Goal: Task Accomplishment & Management: Complete application form

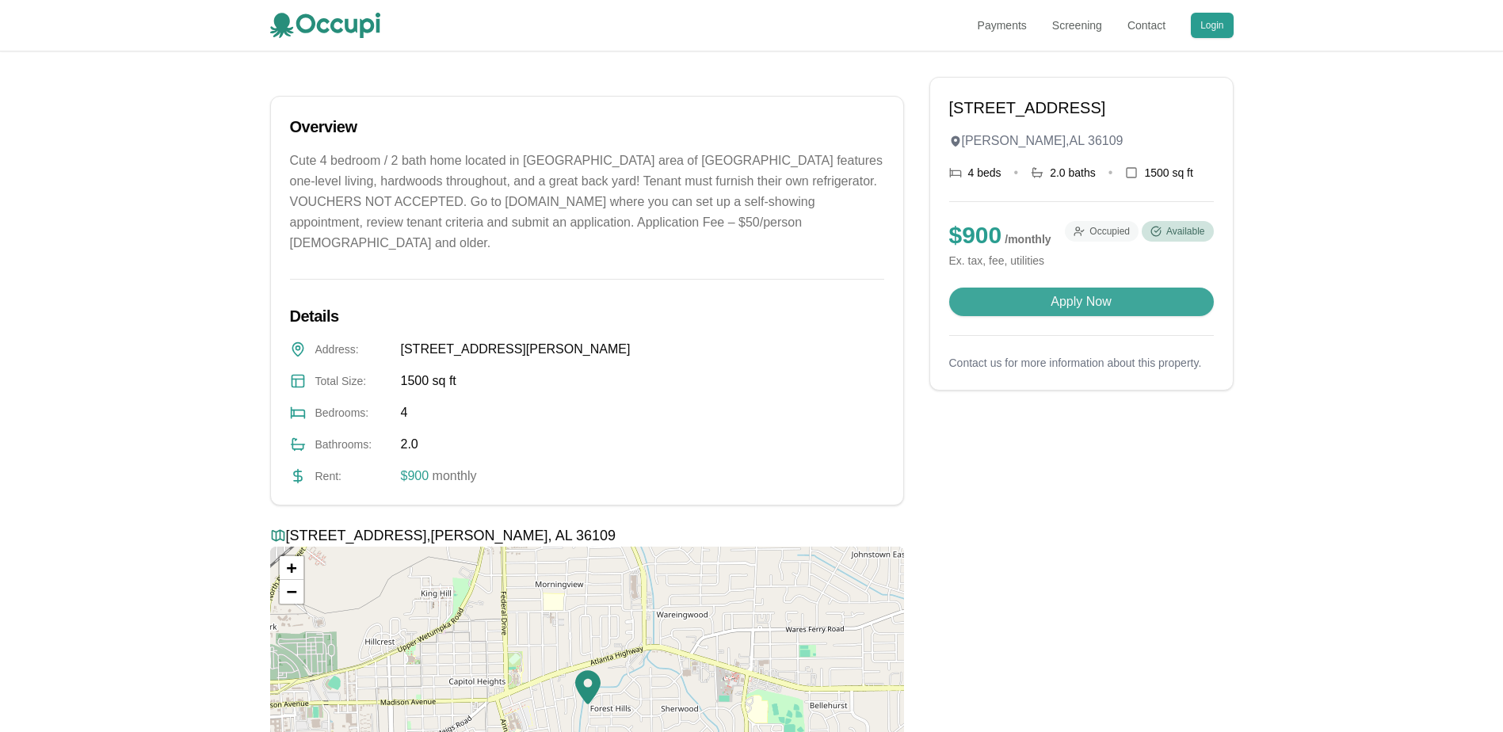
click at [1036, 316] on button "Apply Now" at bounding box center [1081, 302] width 265 height 29
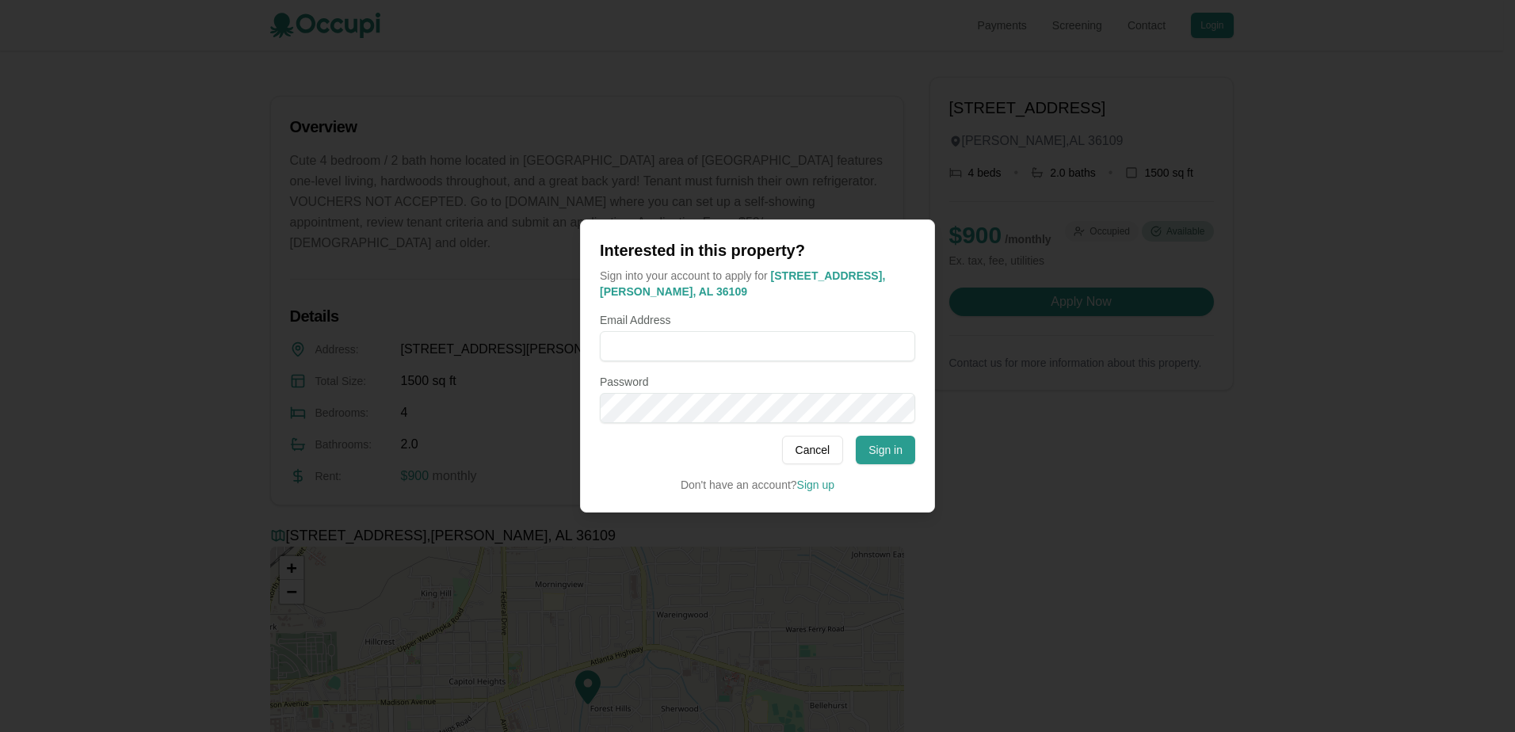
click at [776, 362] on form "Email Address Password" at bounding box center [757, 367] width 315 height 111
click at [781, 346] on input "Email Address" at bounding box center [757, 346] width 315 height 30
type input "**********"
click at [883, 452] on button "Sign in" at bounding box center [885, 450] width 59 height 29
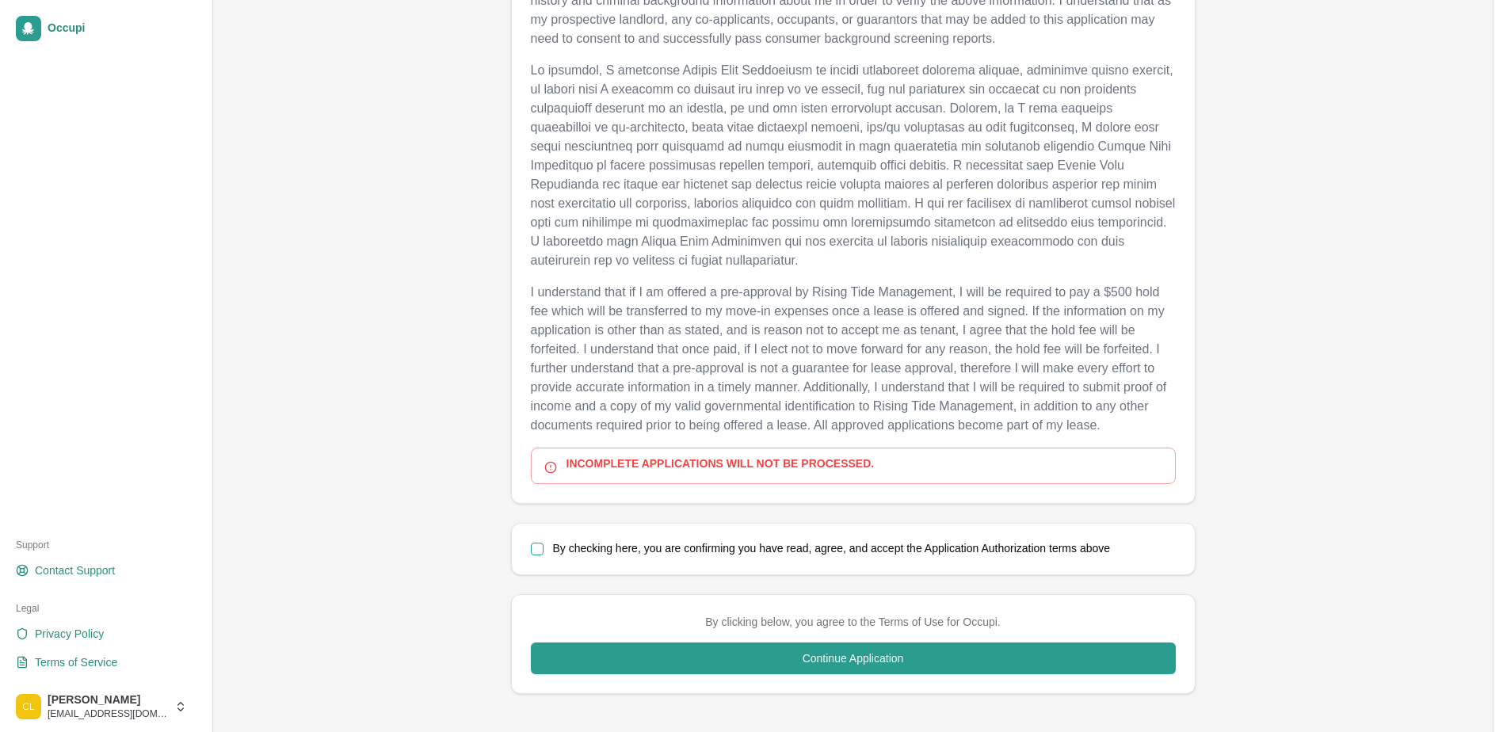
scroll to position [701, 0]
click at [535, 552] on button "By checking here, you are confirming you have read, agree, and accept the Appli…" at bounding box center [537, 548] width 13 height 13
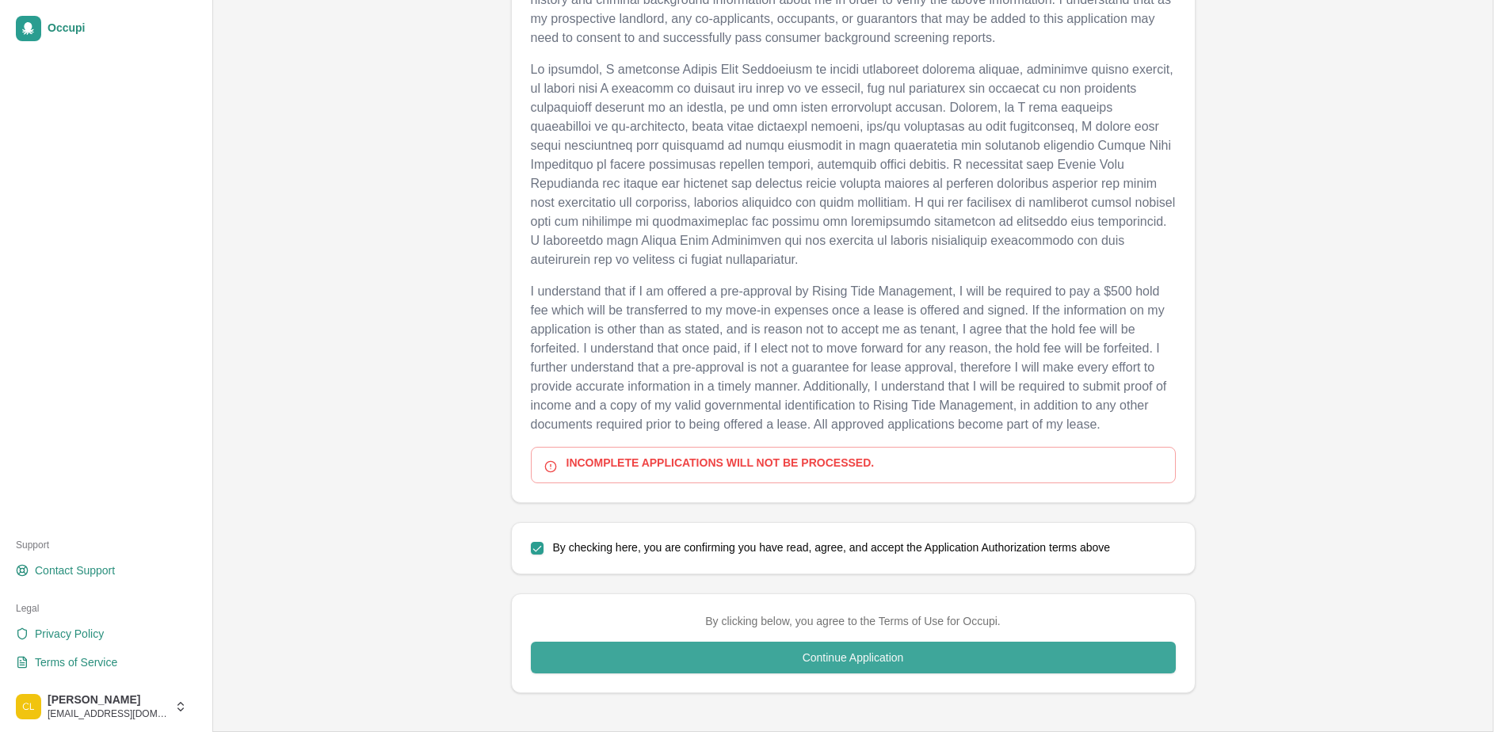
click at [589, 658] on button "Continue Application" at bounding box center [853, 658] width 645 height 32
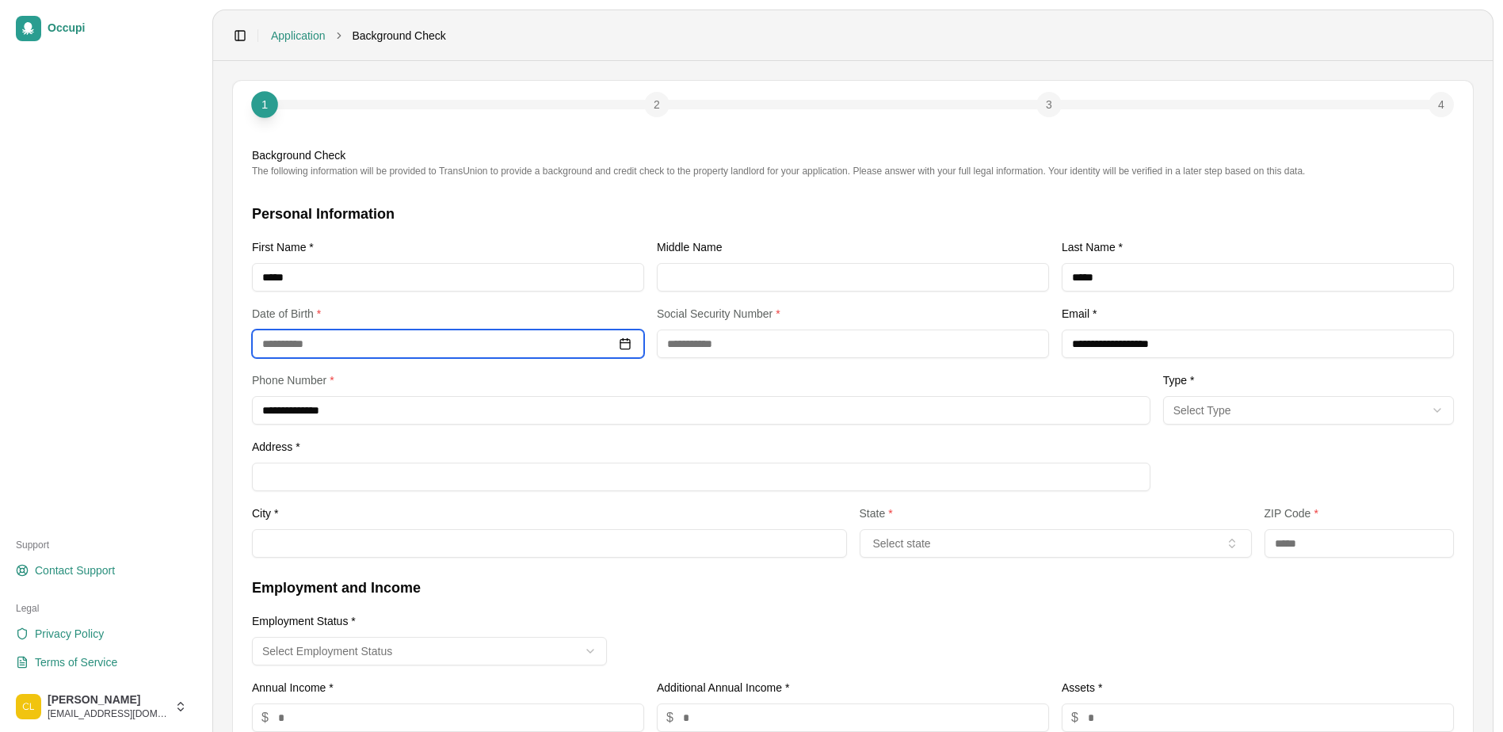
click at [411, 346] on input at bounding box center [448, 344] width 392 height 29
click at [289, 343] on input "********" at bounding box center [448, 344] width 392 height 29
click at [273, 341] on input "*********" at bounding box center [448, 344] width 392 height 29
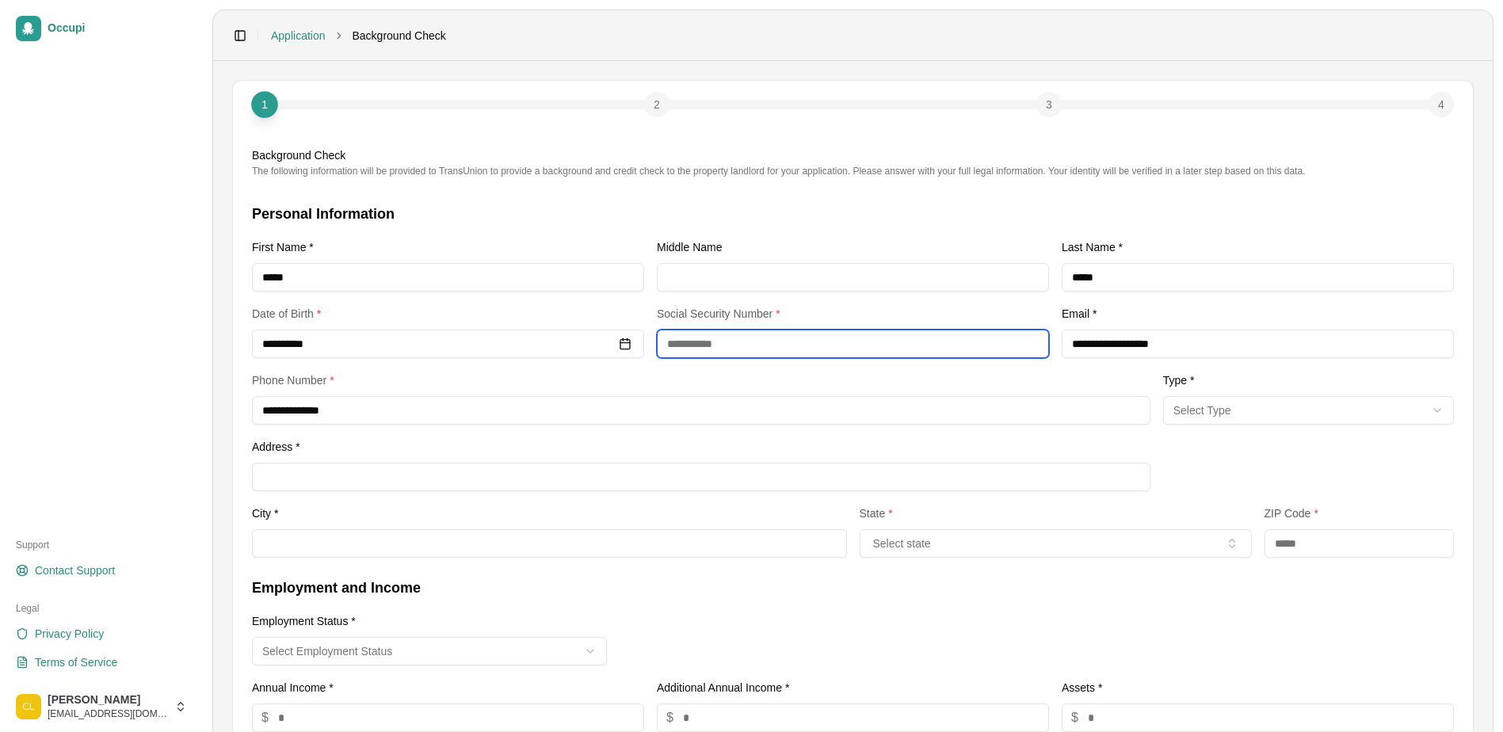
type input "**********"
click at [667, 347] on input "text" at bounding box center [853, 344] width 392 height 29
click at [686, 339] on input "*********" at bounding box center [853, 344] width 392 height 29
click at [689, 337] on input "*********" at bounding box center [853, 344] width 392 height 29
type input "**********"
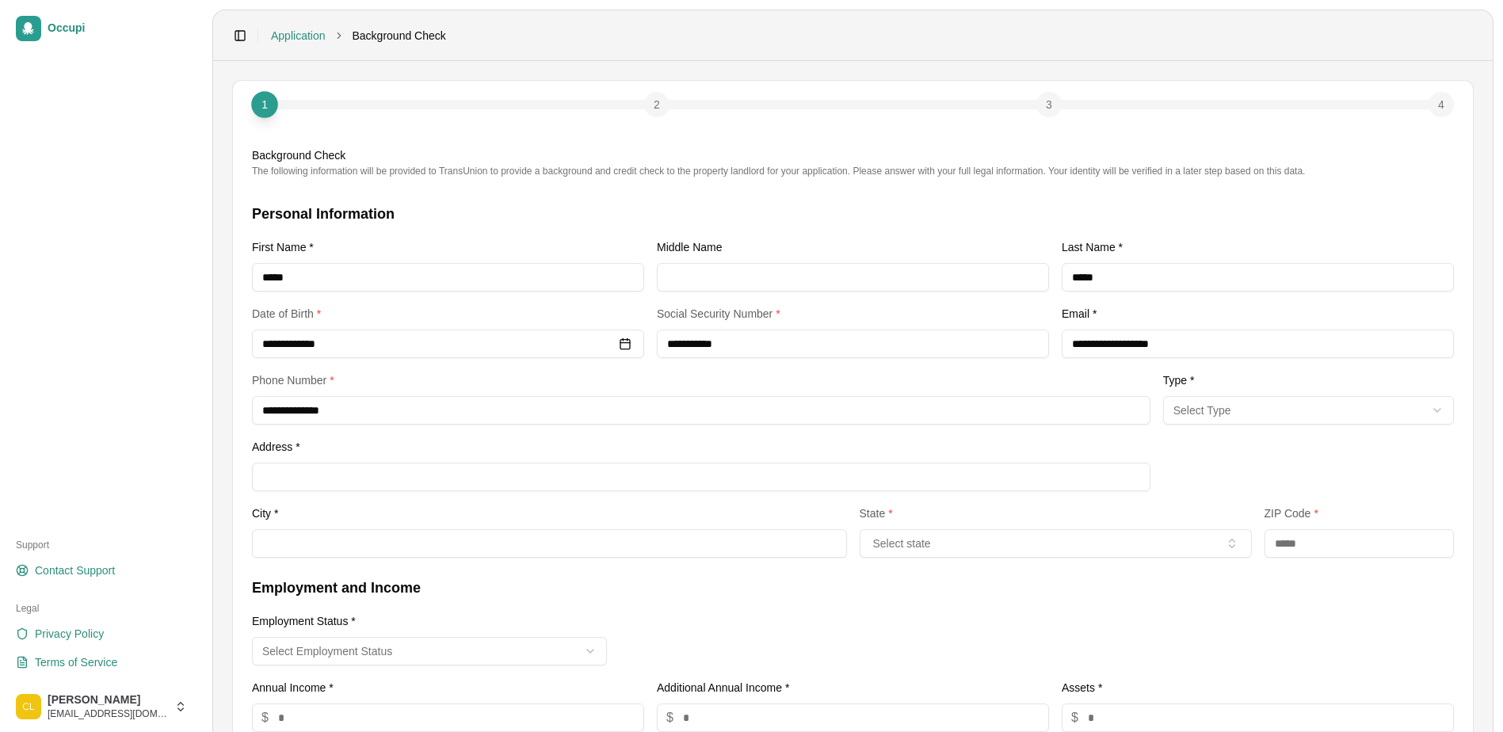
click at [819, 370] on div "**********" at bounding box center [853, 380] width 1202 height 355
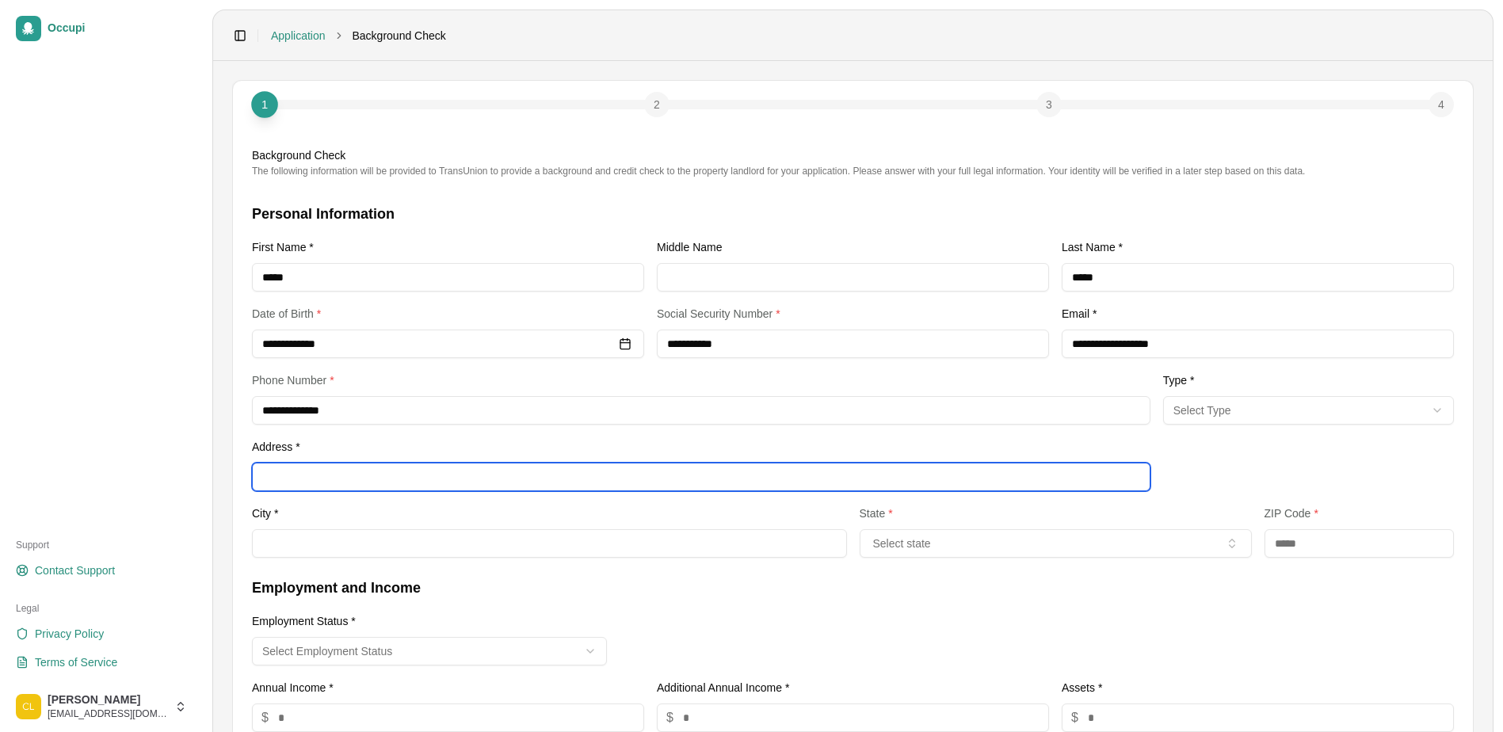
click at [385, 479] on input "Address *" at bounding box center [701, 477] width 899 height 29
type input "**********"
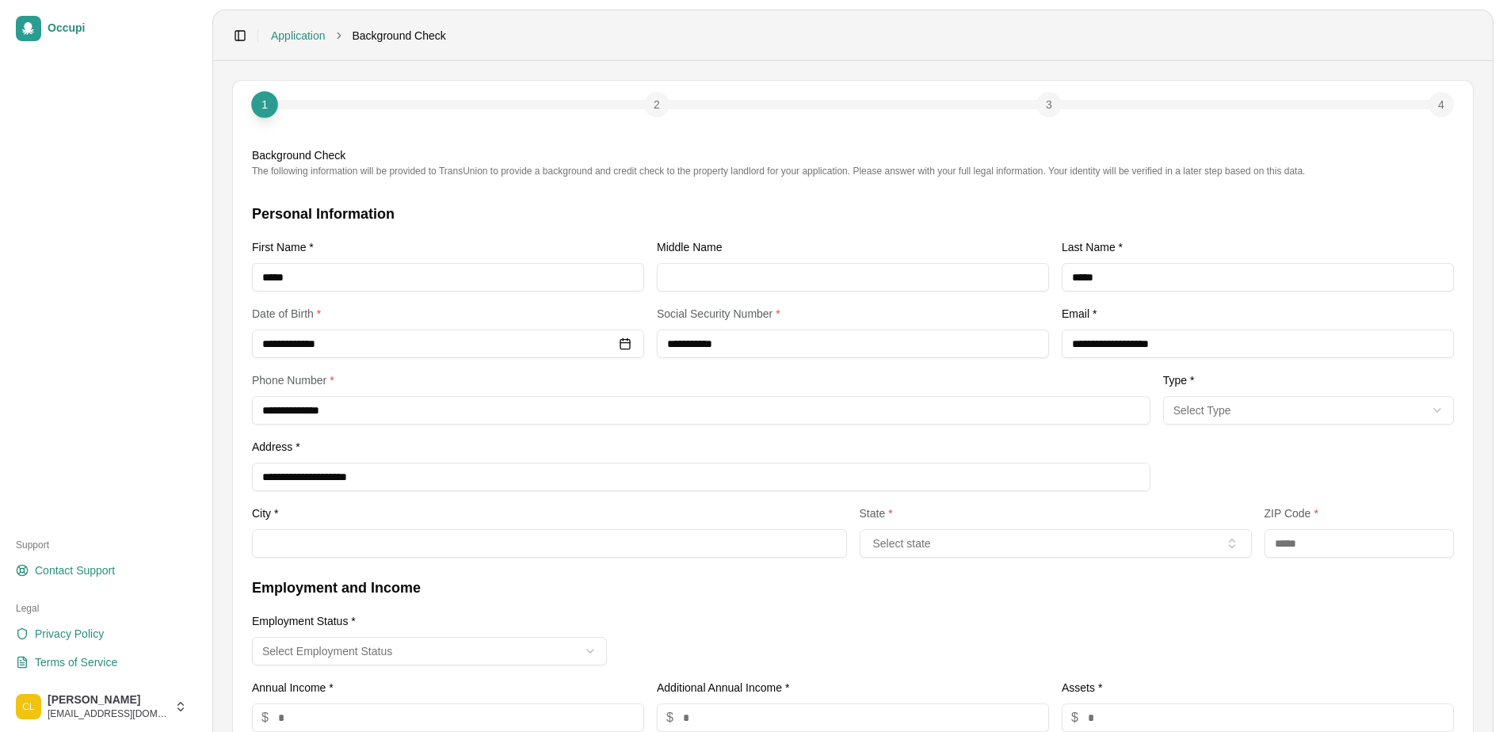
click at [606, 559] on form "**********" at bounding box center [853, 545] width 1202 height 685
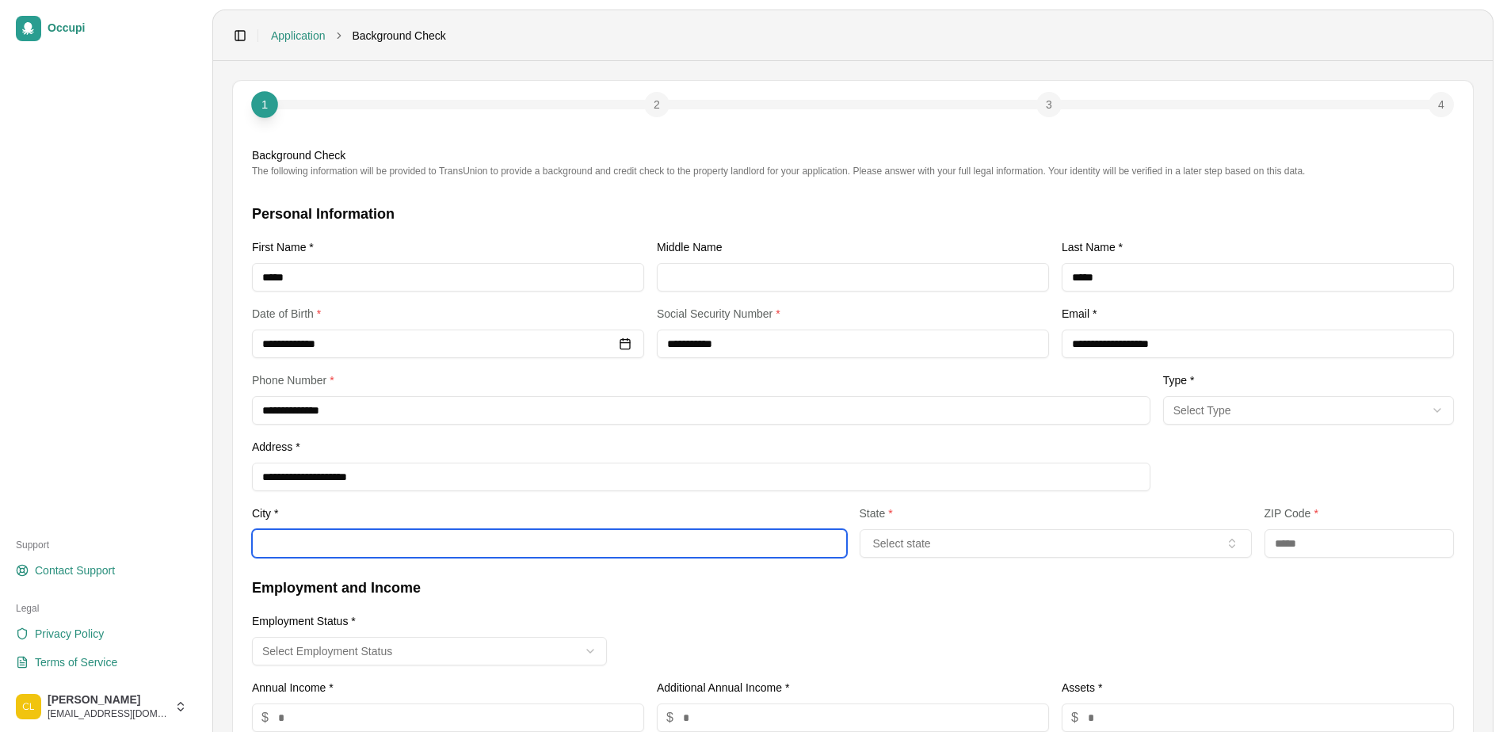
click at [621, 549] on input "City *" at bounding box center [549, 543] width 595 height 29
click at [559, 544] on input "City *" at bounding box center [549, 543] width 595 height 29
type input "**********"
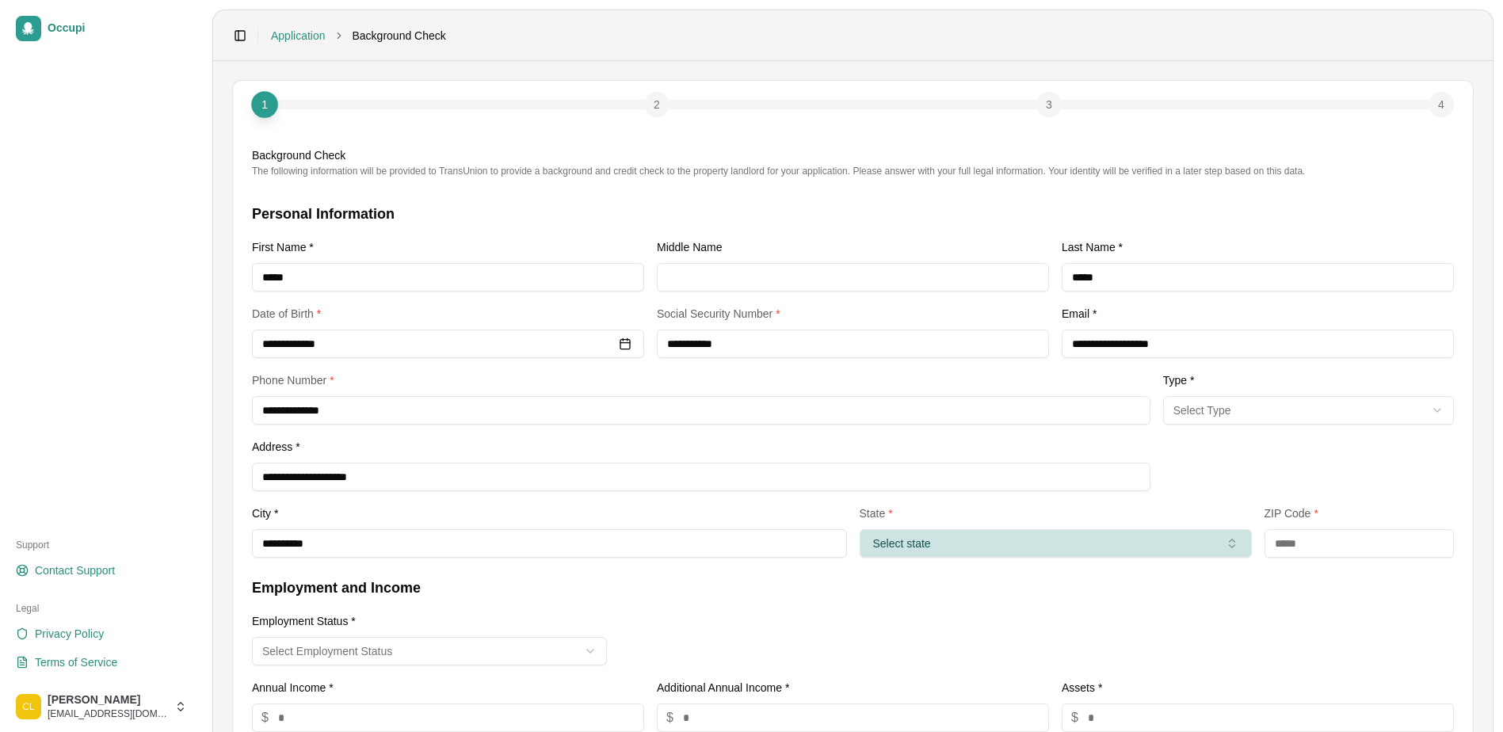
click at [941, 539] on button "Select state" at bounding box center [1056, 543] width 392 height 29
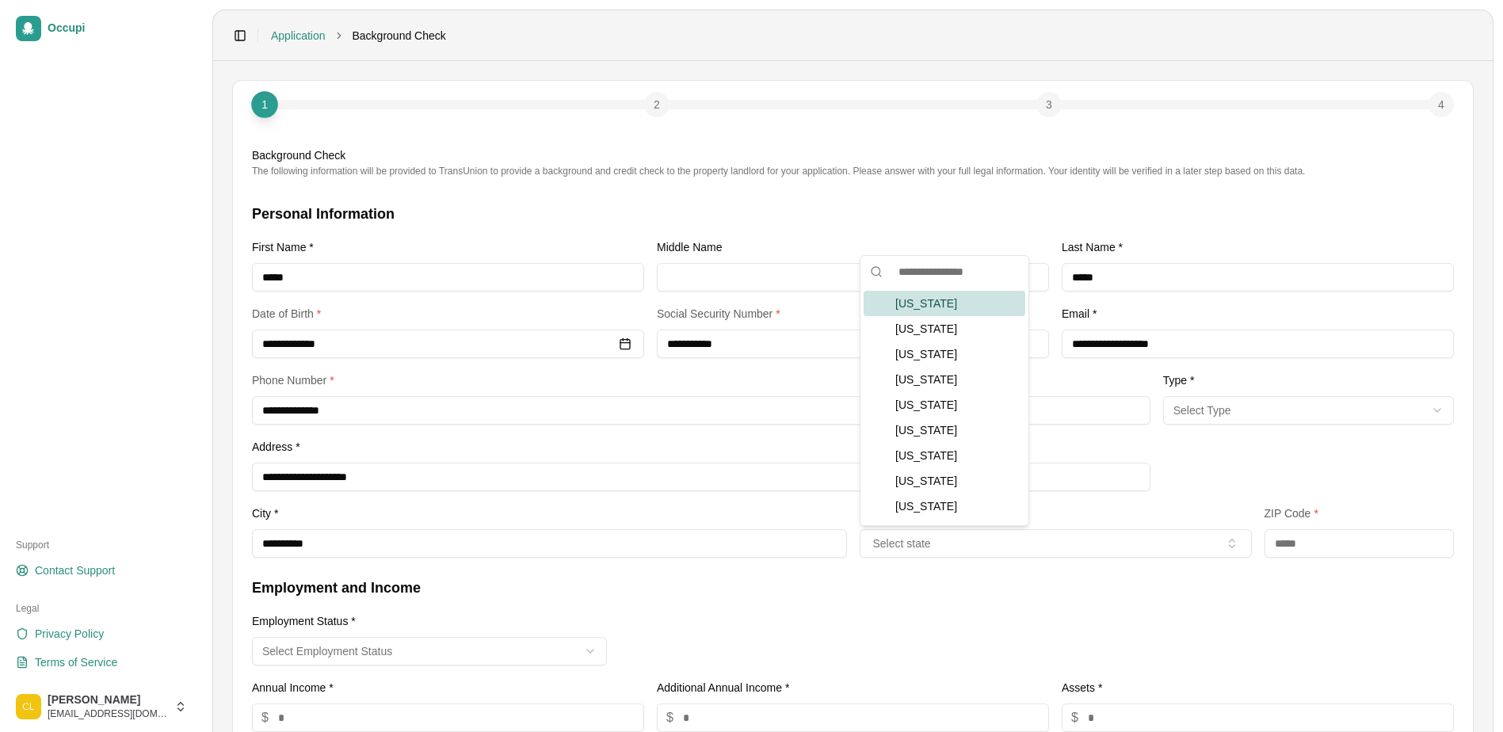
click at [948, 296] on div "Alabama" at bounding box center [945, 303] width 162 height 25
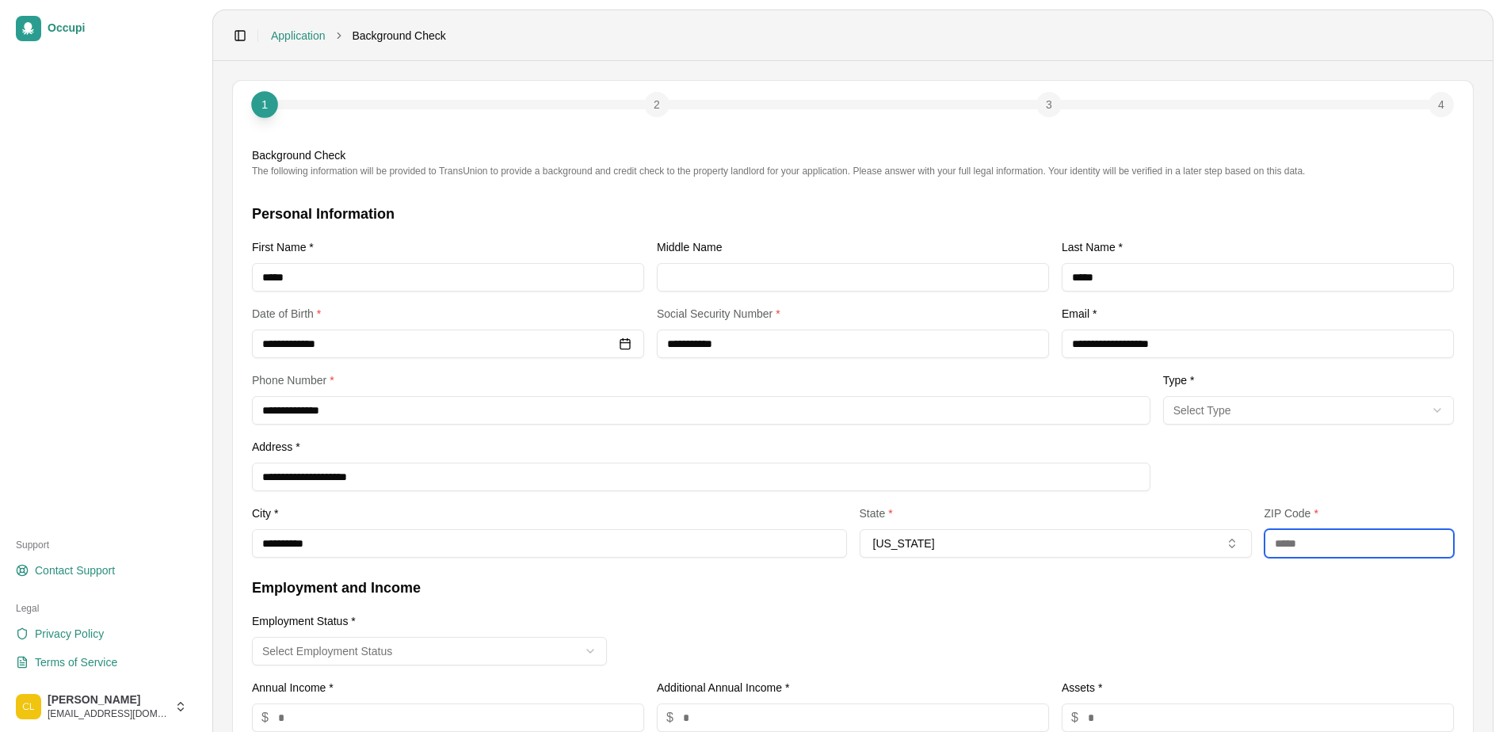
click at [1292, 553] on input "text" at bounding box center [1360, 543] width 190 height 29
type input "*****"
click at [1107, 587] on h3 "Employment and Income" at bounding box center [853, 588] width 1202 height 22
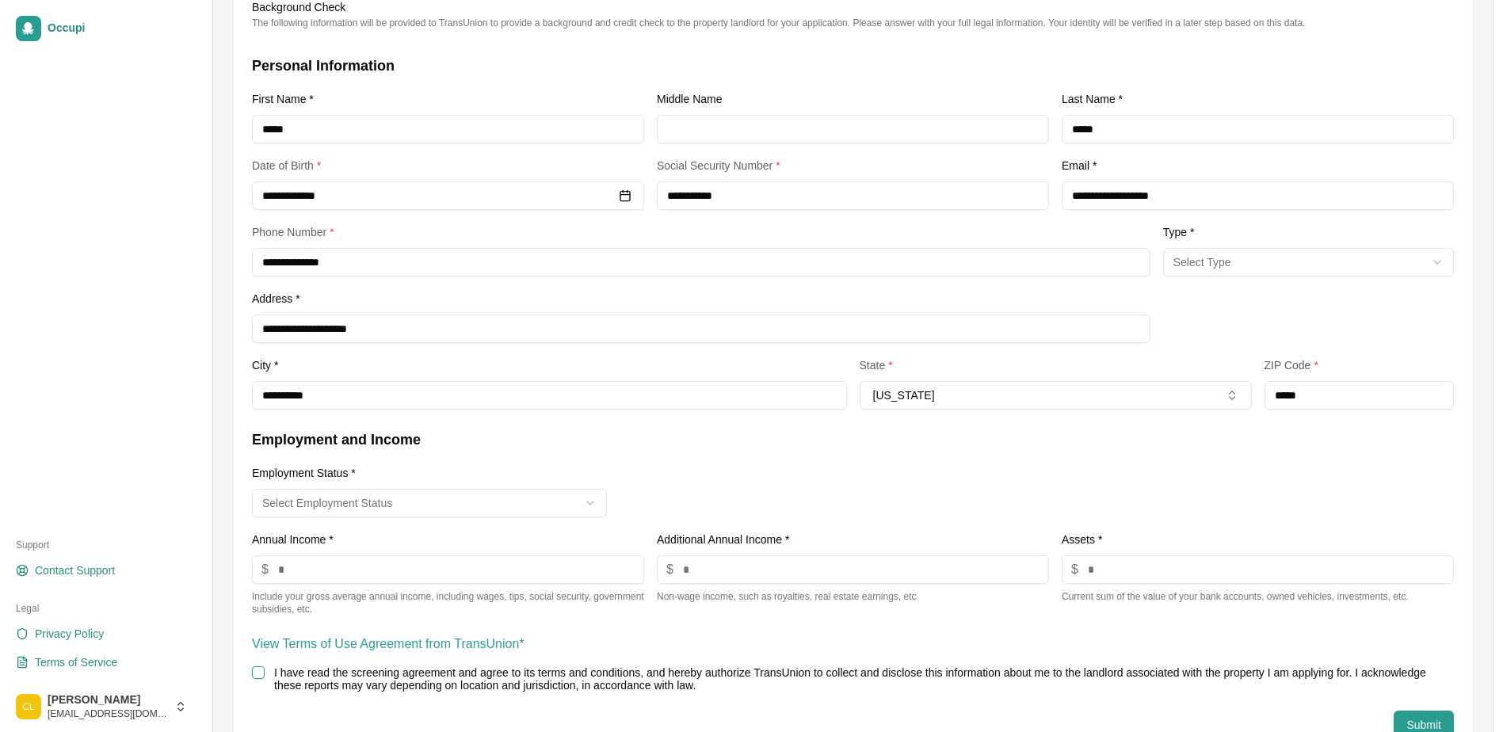
scroll to position [195, 0]
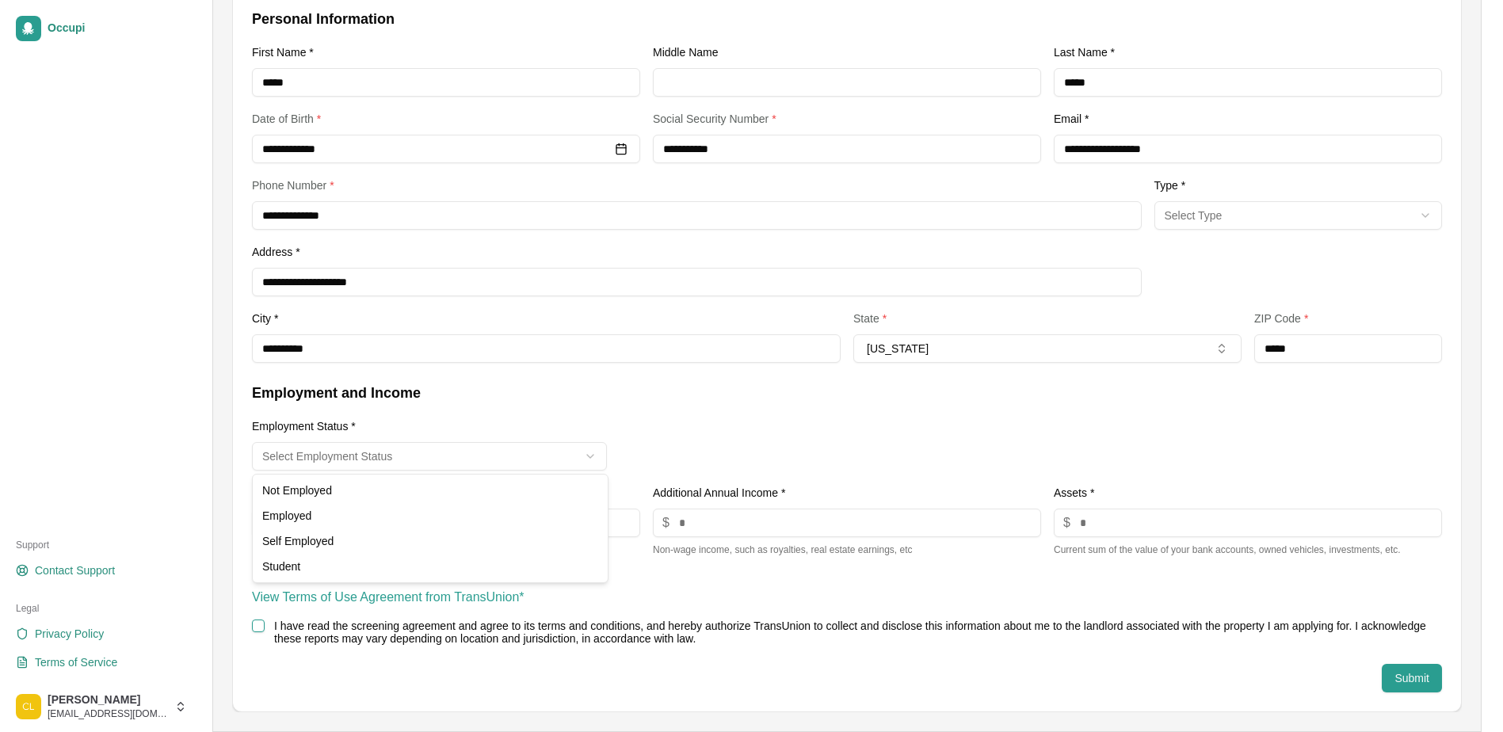
click at [592, 456] on html "**********" at bounding box center [751, 171] width 1503 height 732
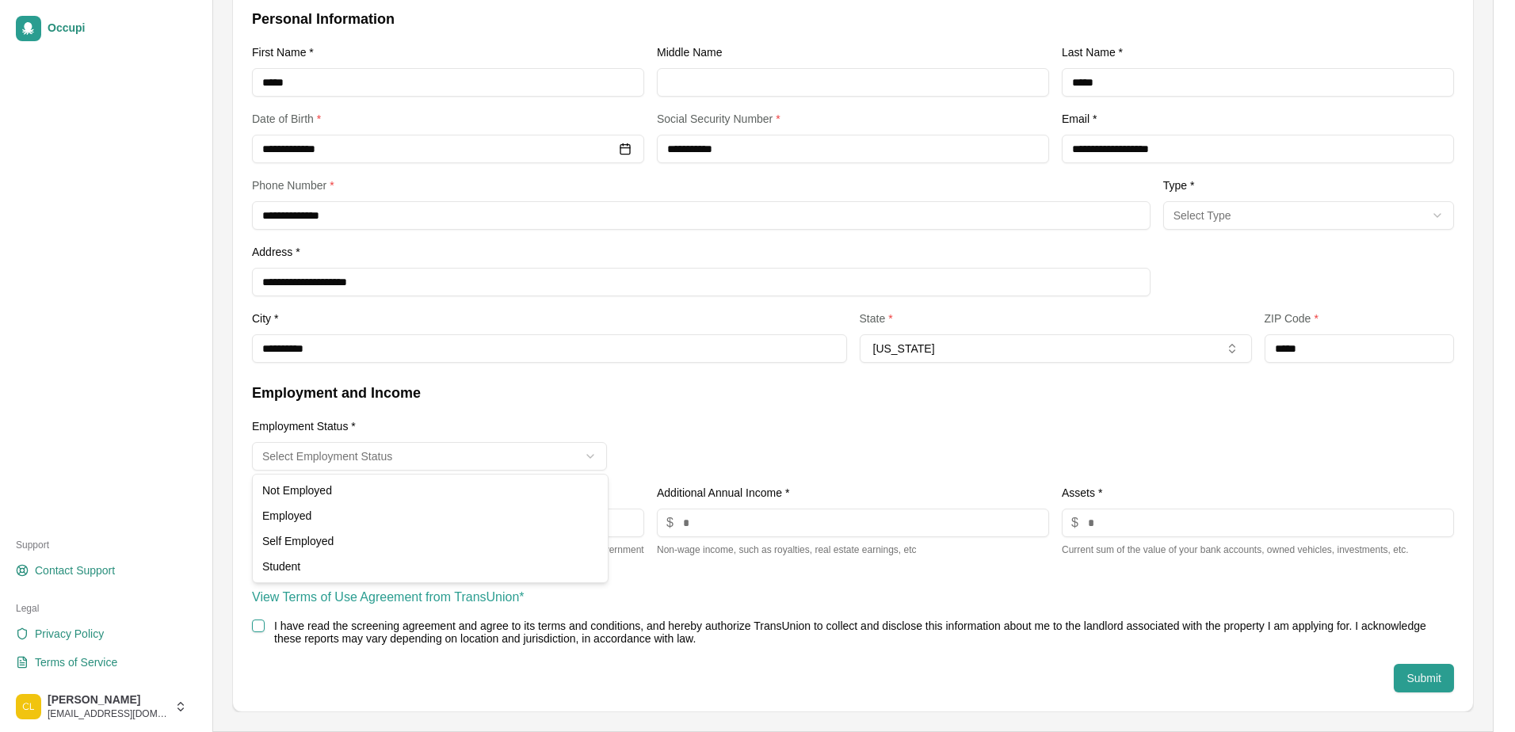
select select "********"
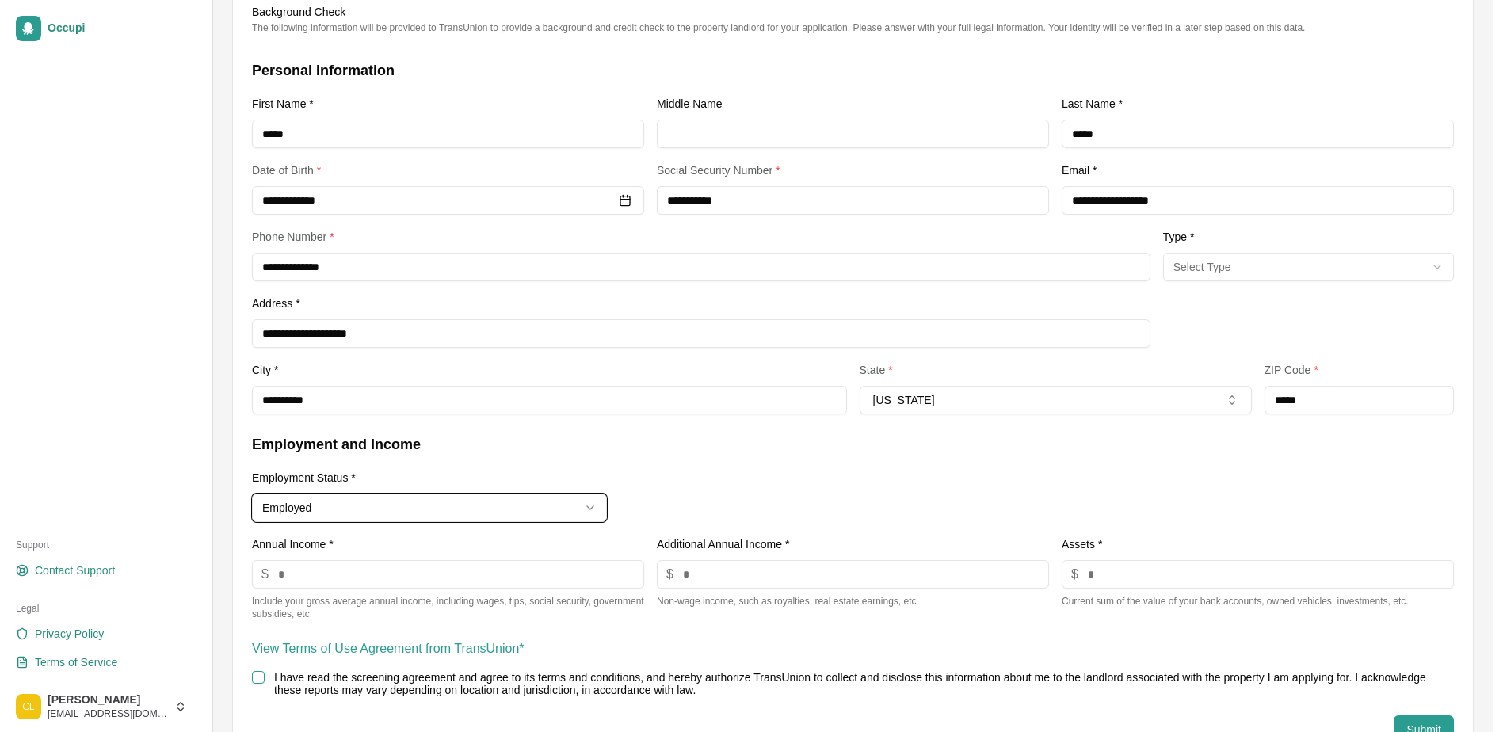
scroll to position [116, 0]
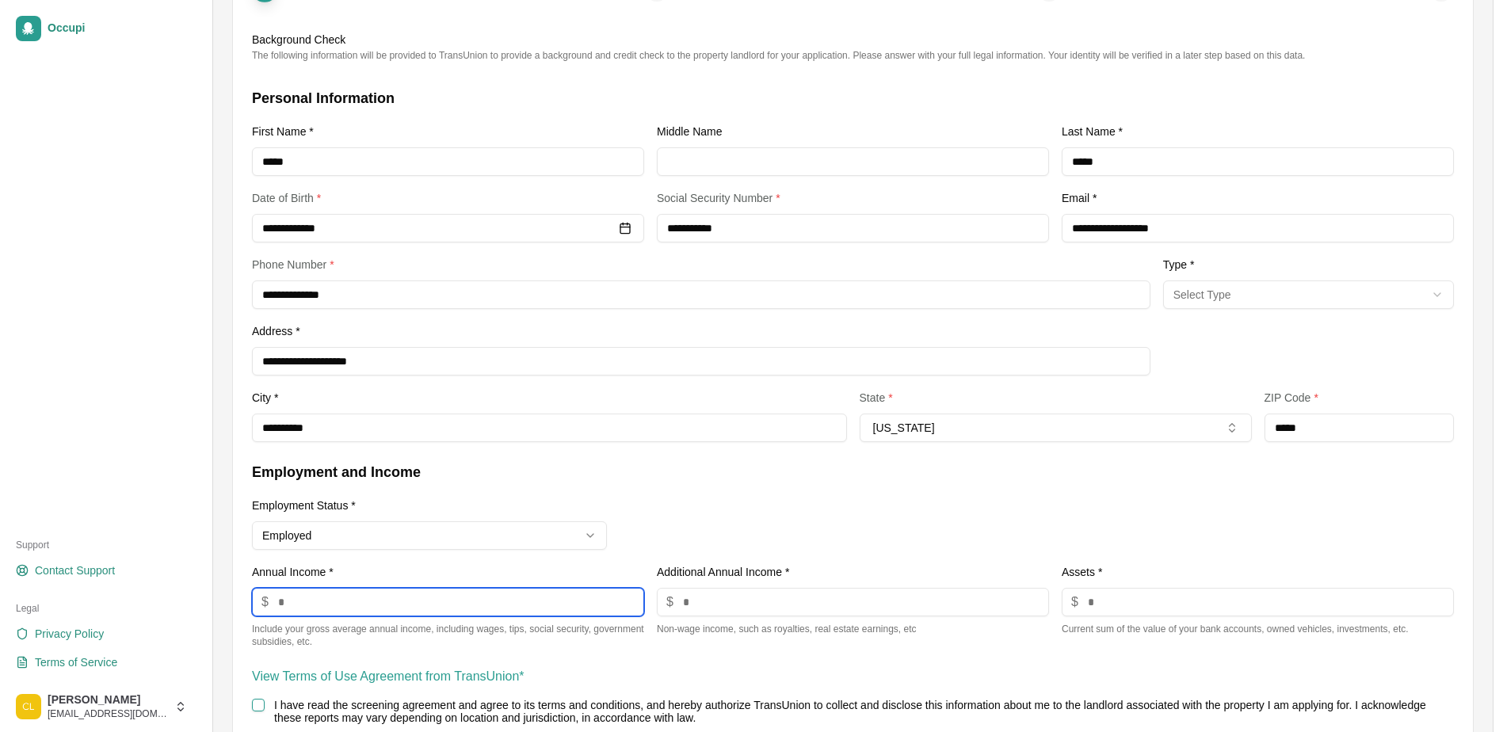
click at [292, 611] on input "number" at bounding box center [448, 602] width 392 height 29
click at [311, 602] on input "number" at bounding box center [448, 602] width 392 height 29
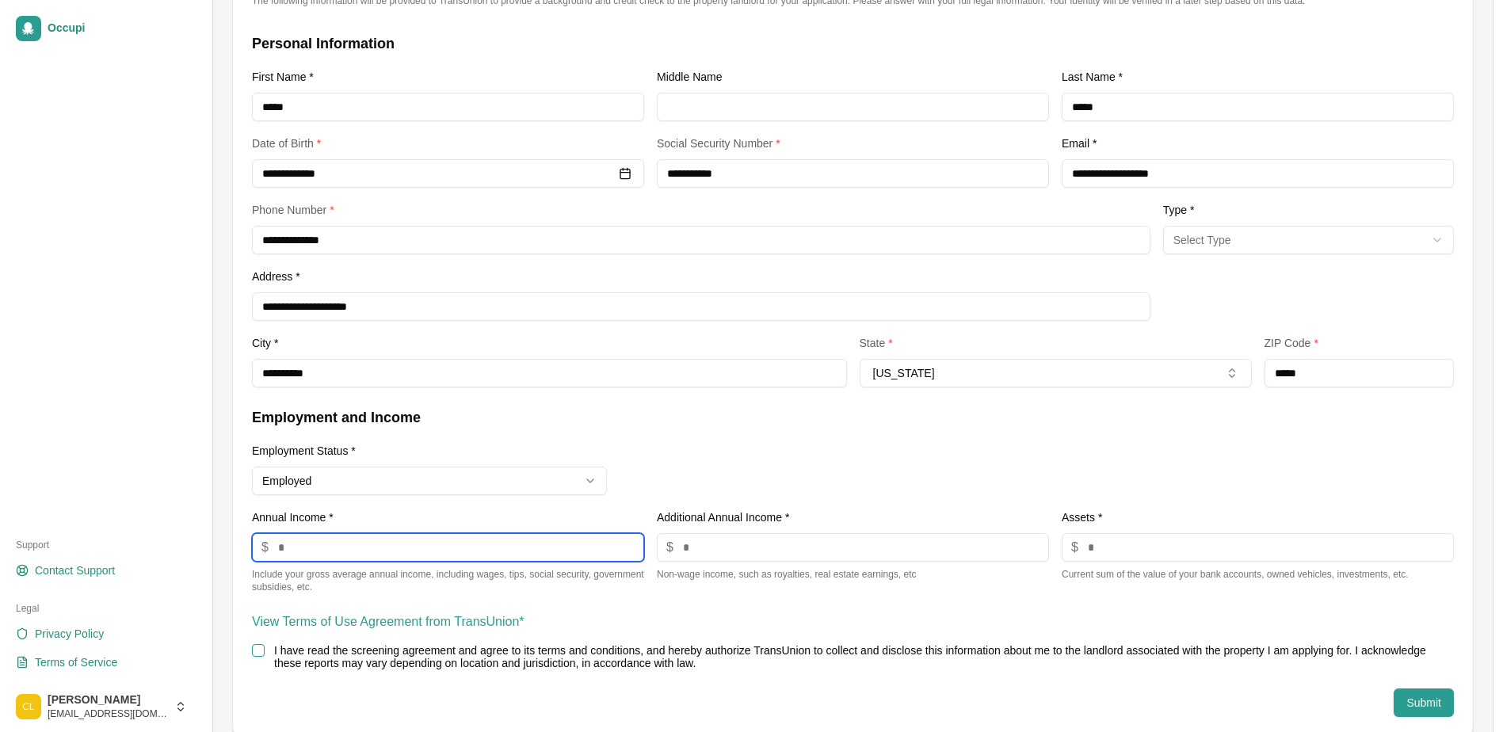
scroll to position [195, 0]
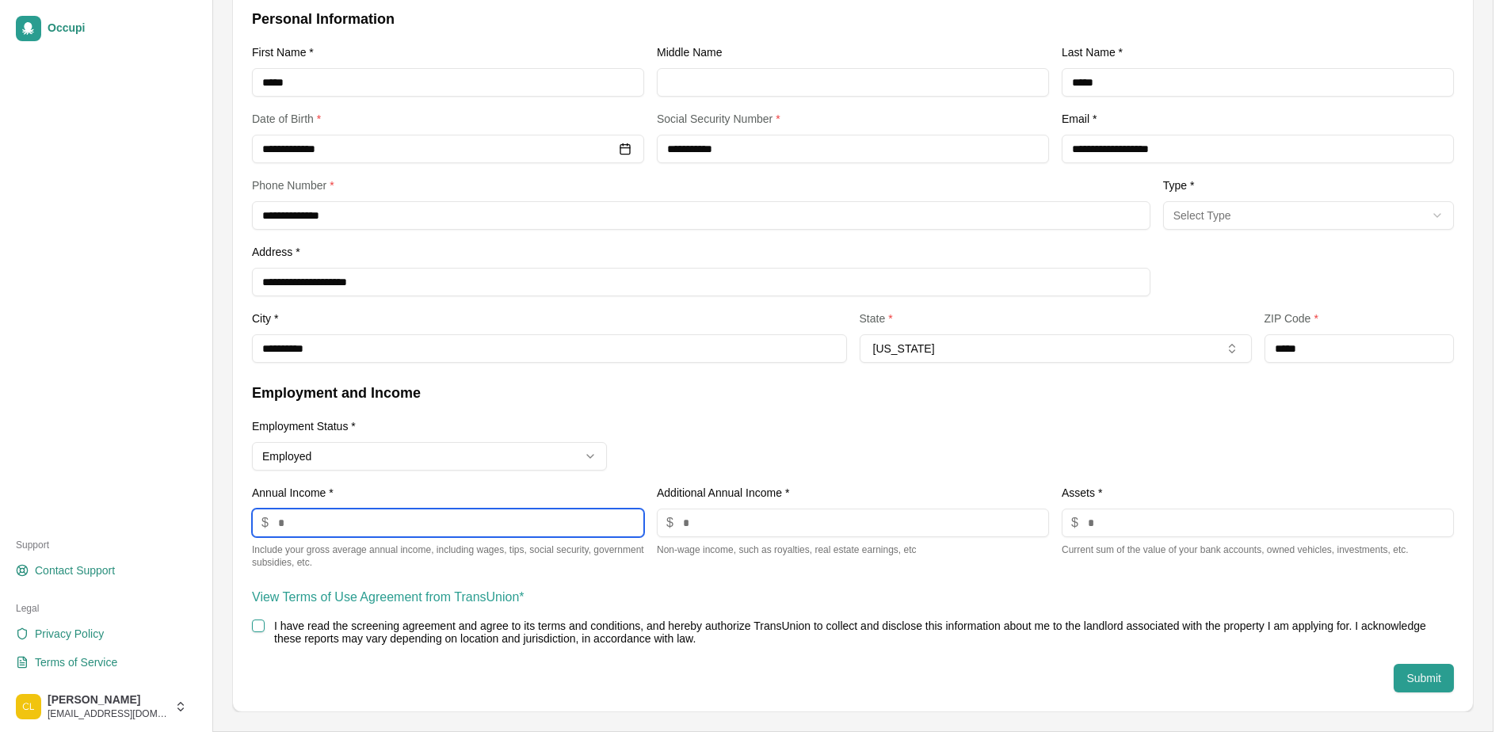
type input "*****"
click at [263, 626] on button "I have read the screening agreement and agree to its terms and conditions, and …" at bounding box center [258, 626] width 13 height 13
click at [1421, 223] on html "**********" at bounding box center [751, 171] width 1503 height 732
click at [1419, 679] on button "Submit" at bounding box center [1424, 678] width 60 height 29
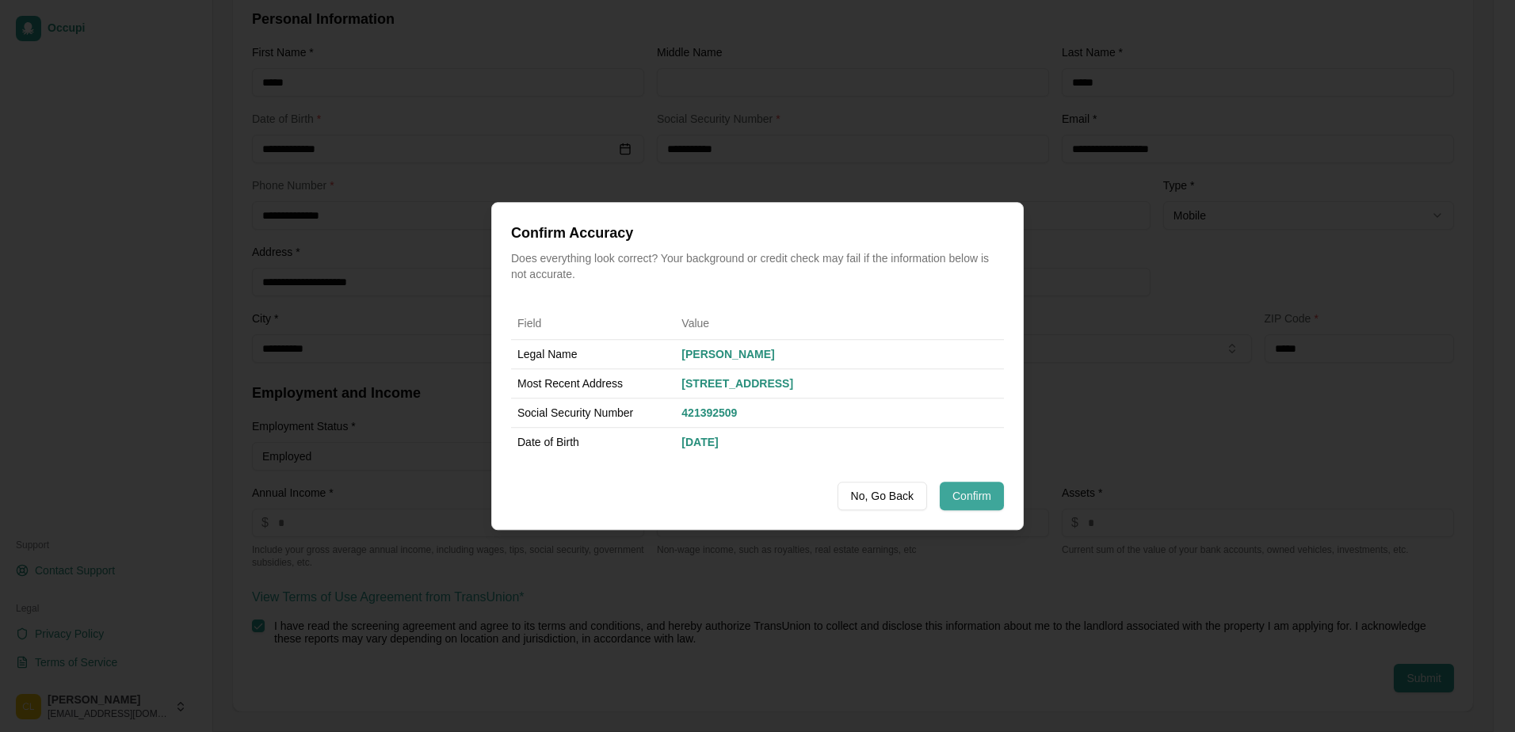
click at [968, 494] on button "Confirm" at bounding box center [972, 496] width 64 height 29
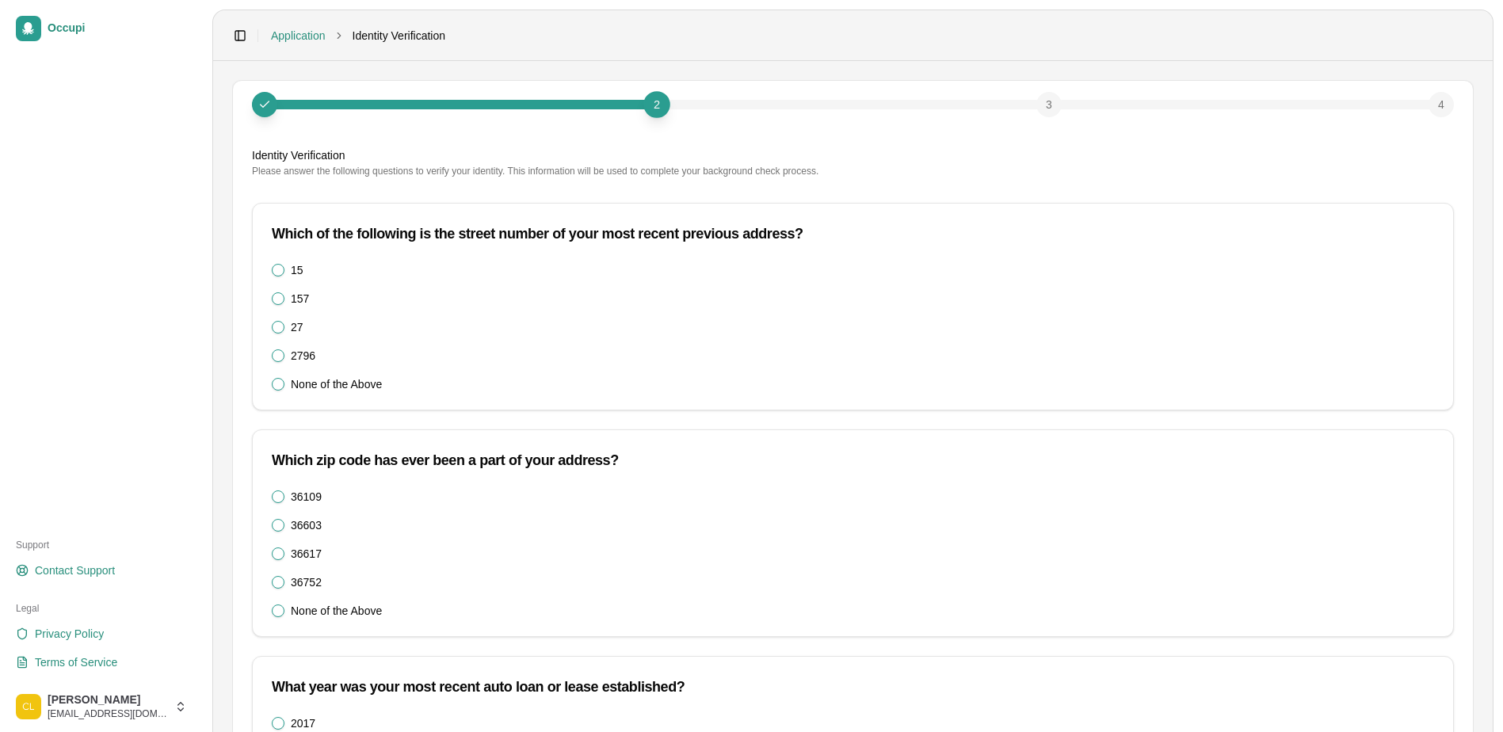
click at [278, 361] on button "2796" at bounding box center [278, 355] width 13 height 13
drag, startPoint x: 278, startPoint y: 493, endPoint x: 285, endPoint y: 507, distance: 15.9
click at [279, 494] on button "36109" at bounding box center [278, 497] width 13 height 13
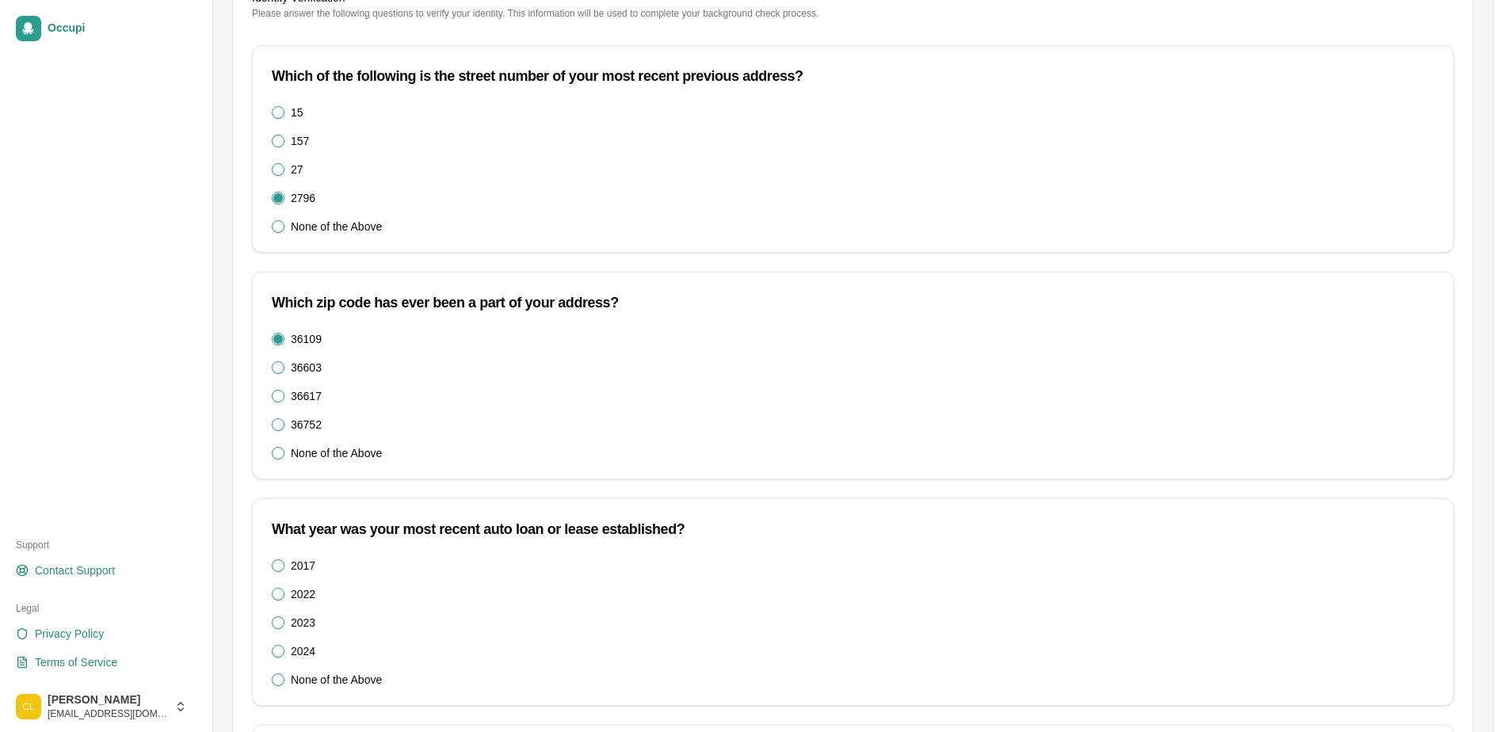
scroll to position [158, 0]
click at [277, 629] on div "2017 2022 2023 2024 None of the Above" at bounding box center [853, 622] width 1163 height 127
click at [281, 624] on button "2023" at bounding box center [278, 622] width 13 height 13
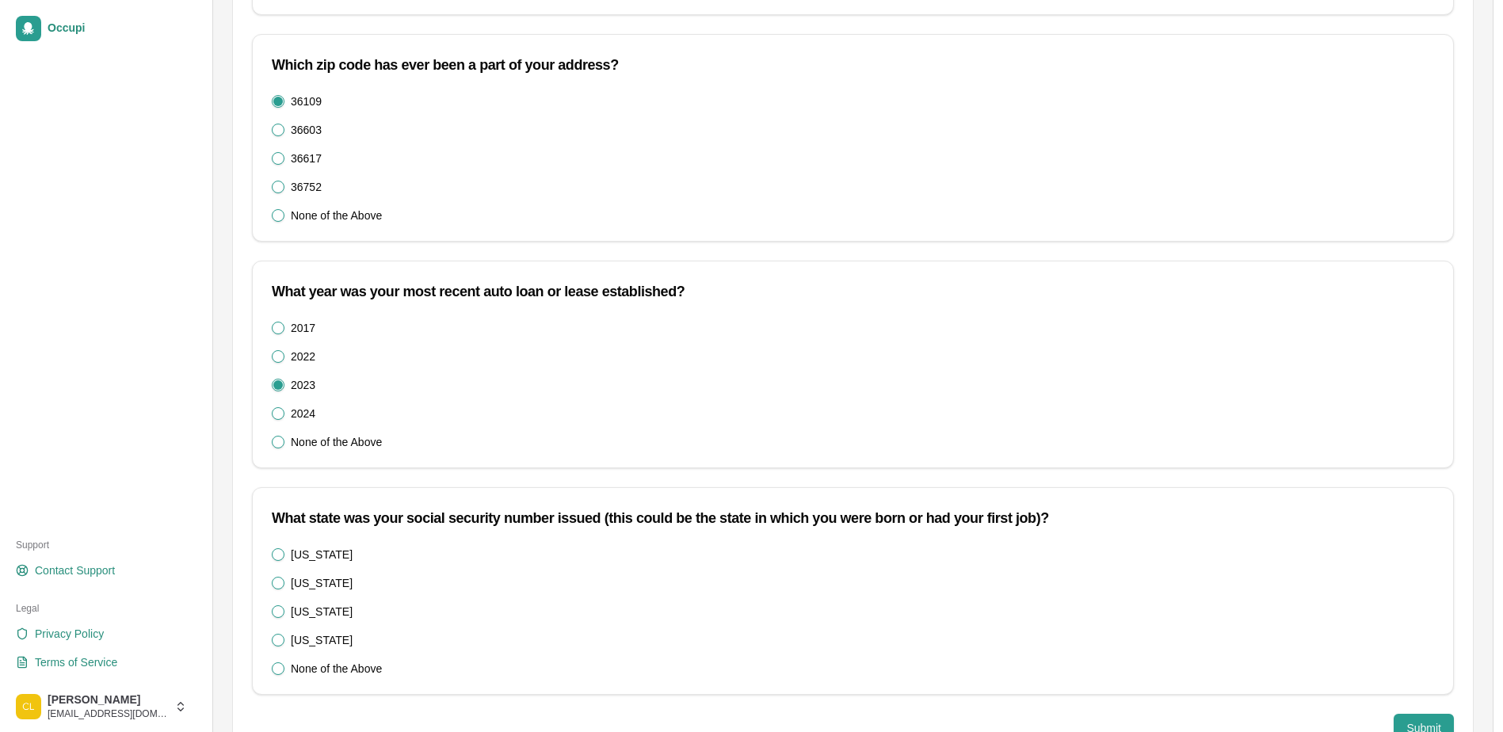
scroll to position [396, 0]
click at [274, 560] on div "Alabama Florida Idaho Illinois None of the Above" at bounding box center [853, 611] width 1163 height 127
click at [277, 557] on button "Alabama" at bounding box center [278, 554] width 13 height 13
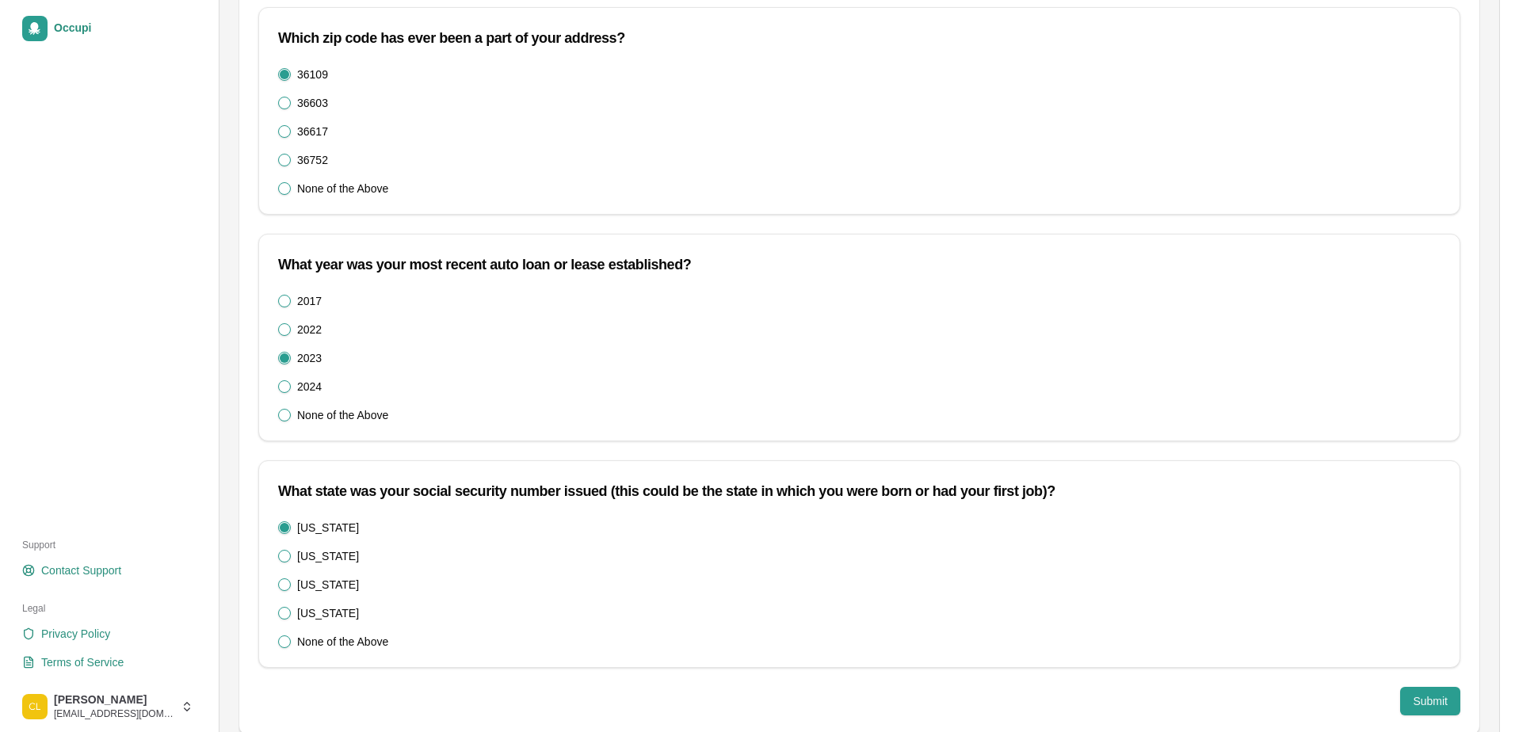
scroll to position [445, 0]
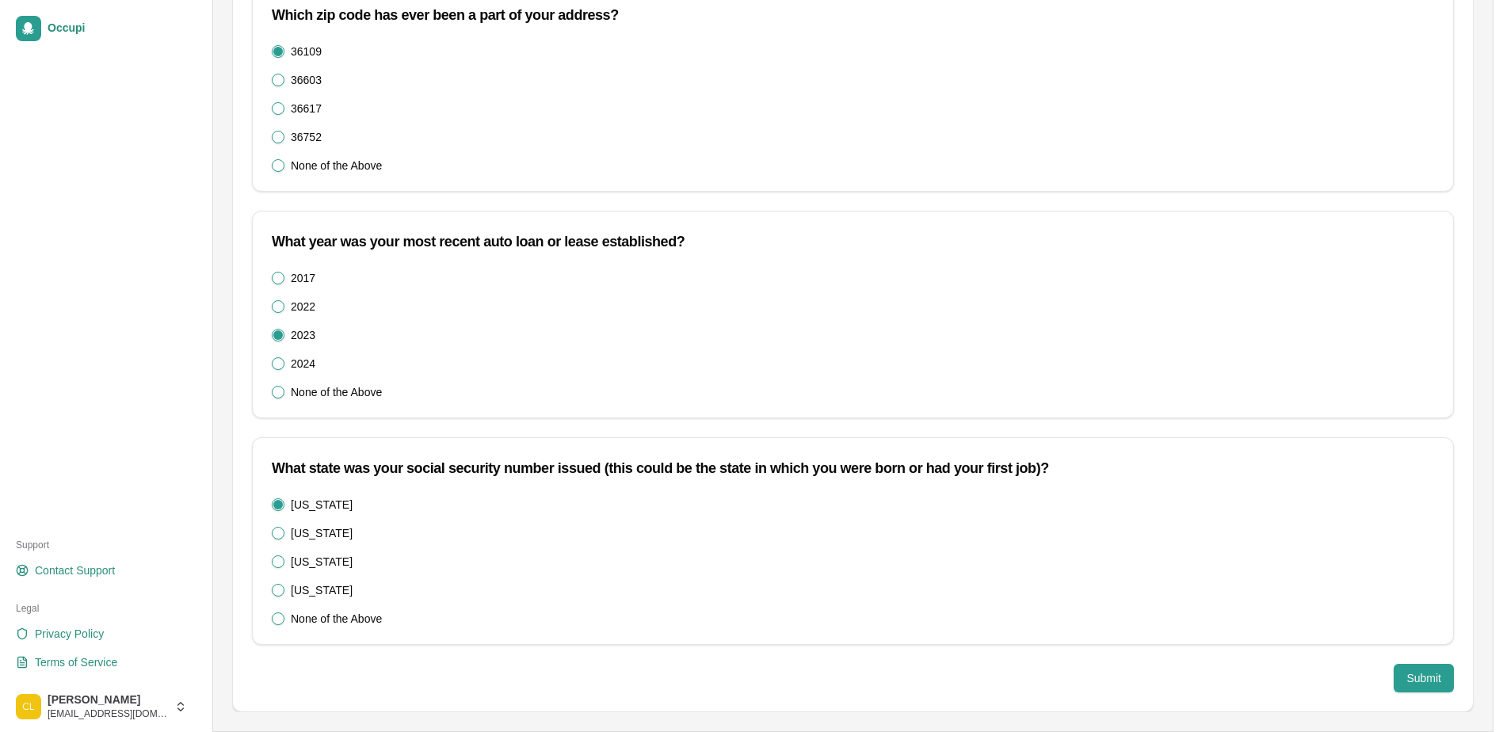
click at [1445, 693] on div "2 3 4 Identity Verification Please answer the following questions to verify you…" at bounding box center [853, 173] width 1240 height 1076
click at [1439, 685] on button "Submit" at bounding box center [1424, 678] width 60 height 29
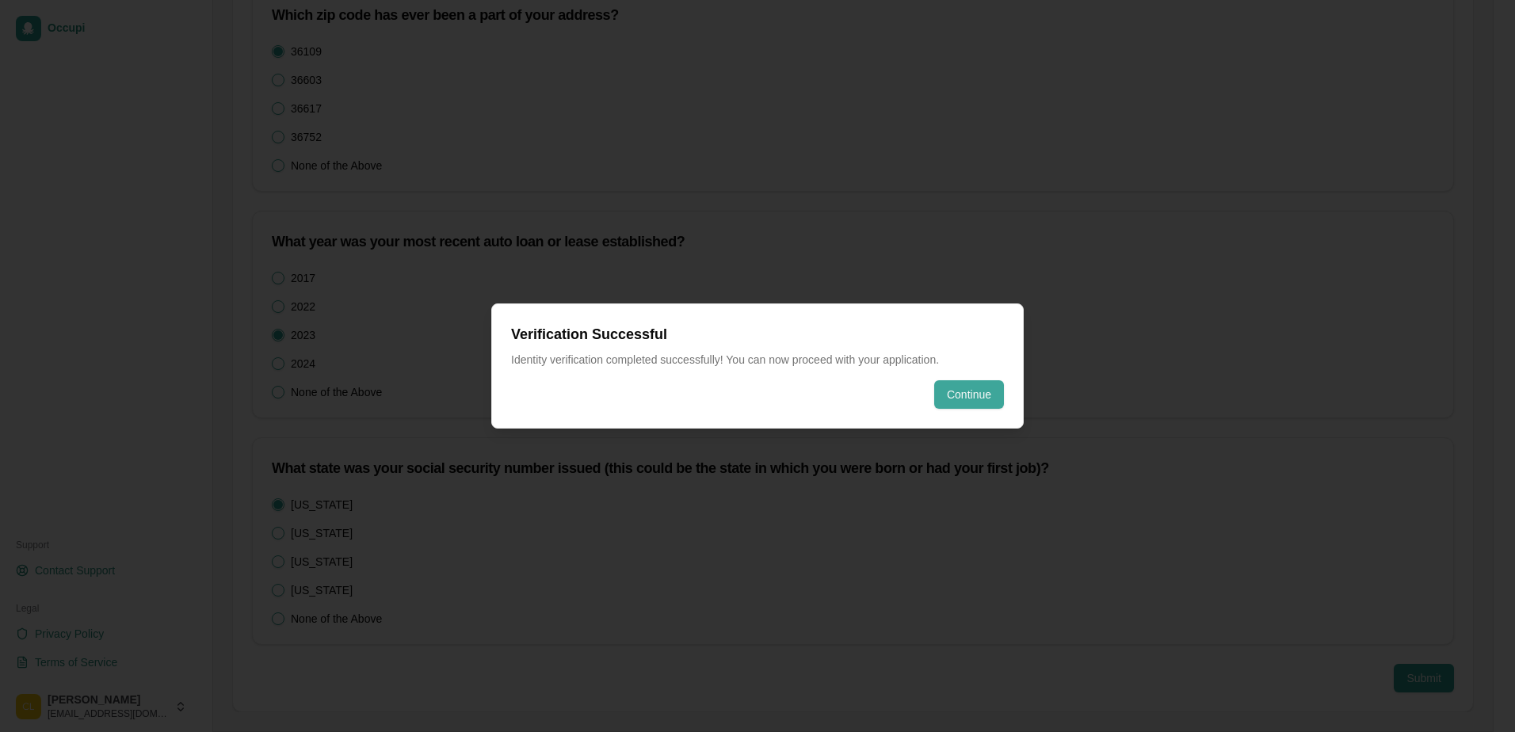
click at [987, 397] on button "Continue" at bounding box center [969, 394] width 70 height 29
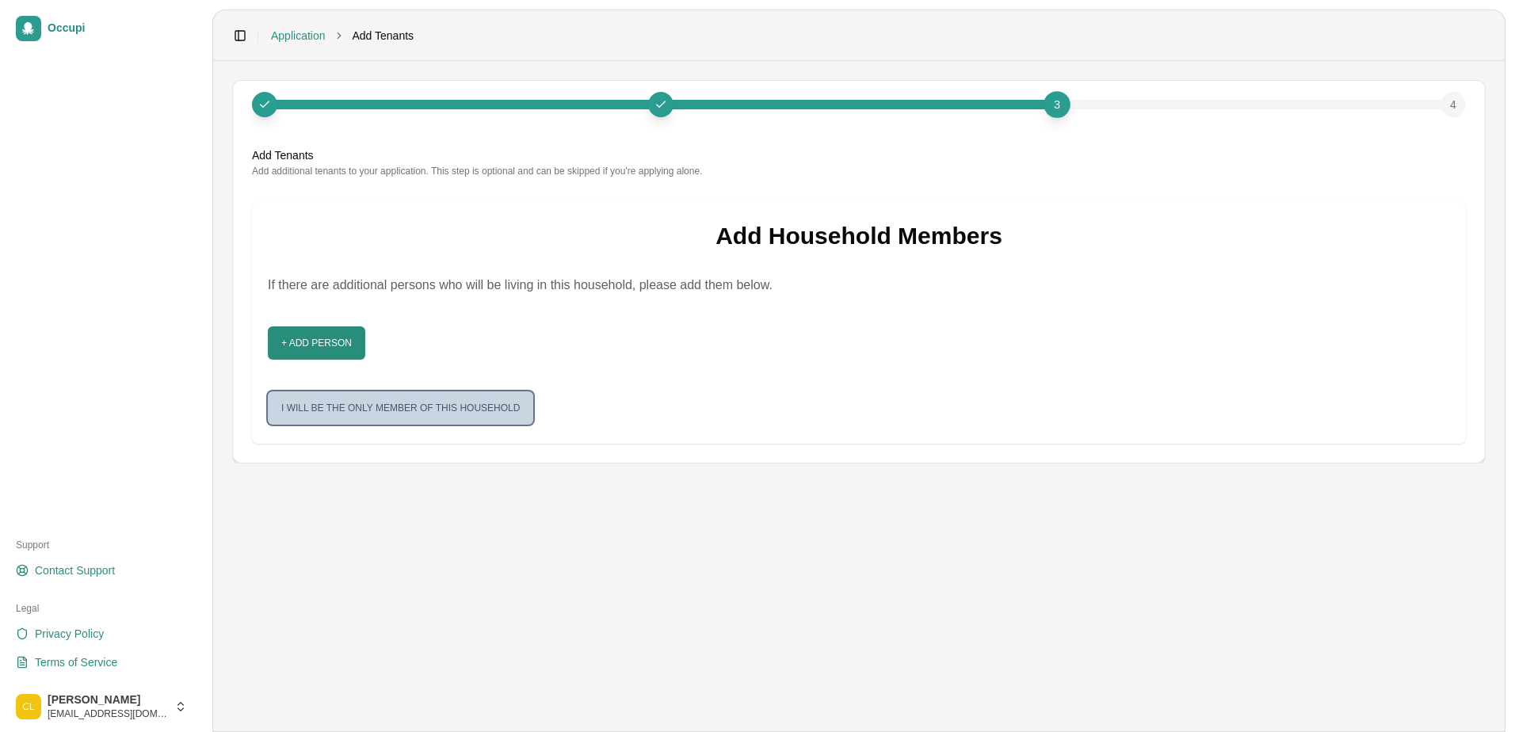
click at [418, 404] on button "I will be the only member of this household" at bounding box center [400, 407] width 265 height 33
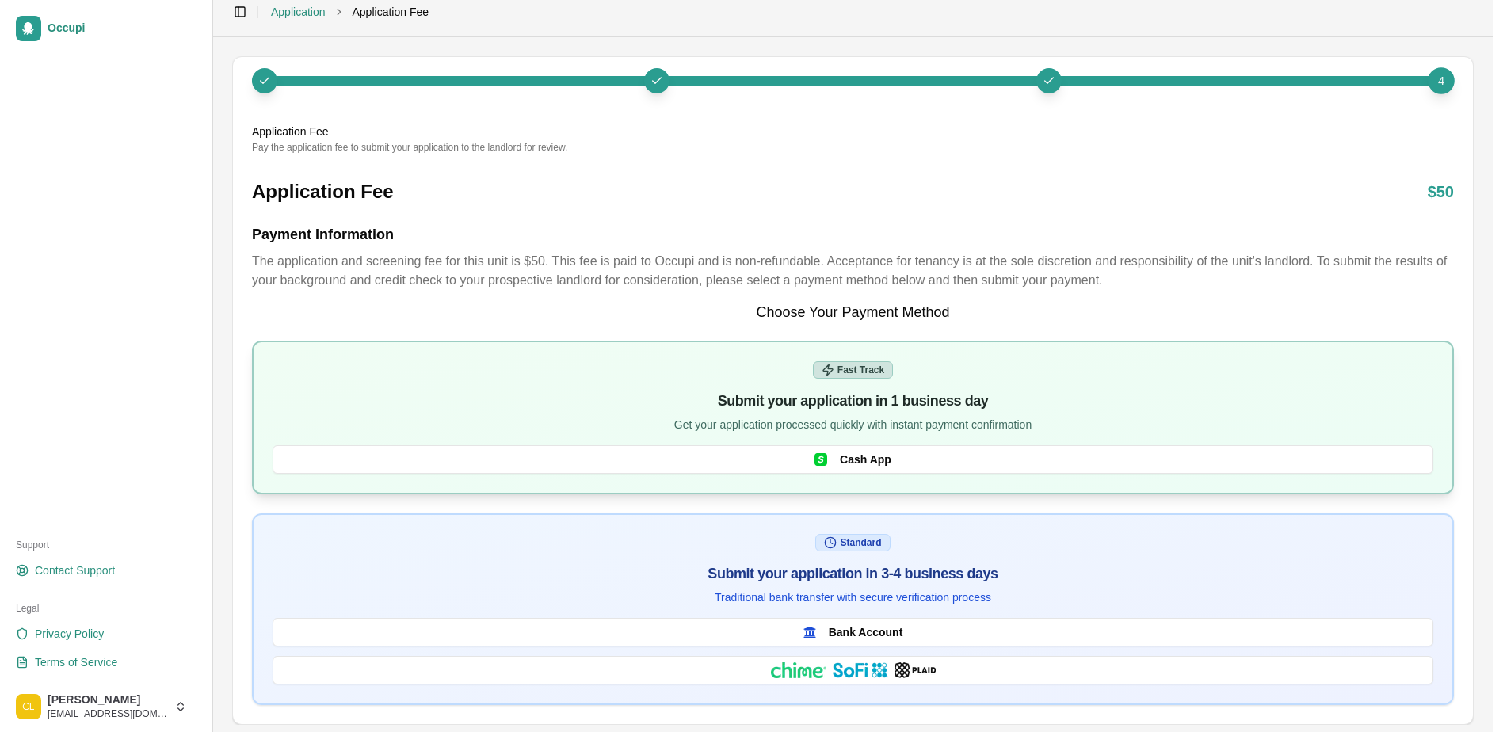
scroll to position [36, 0]
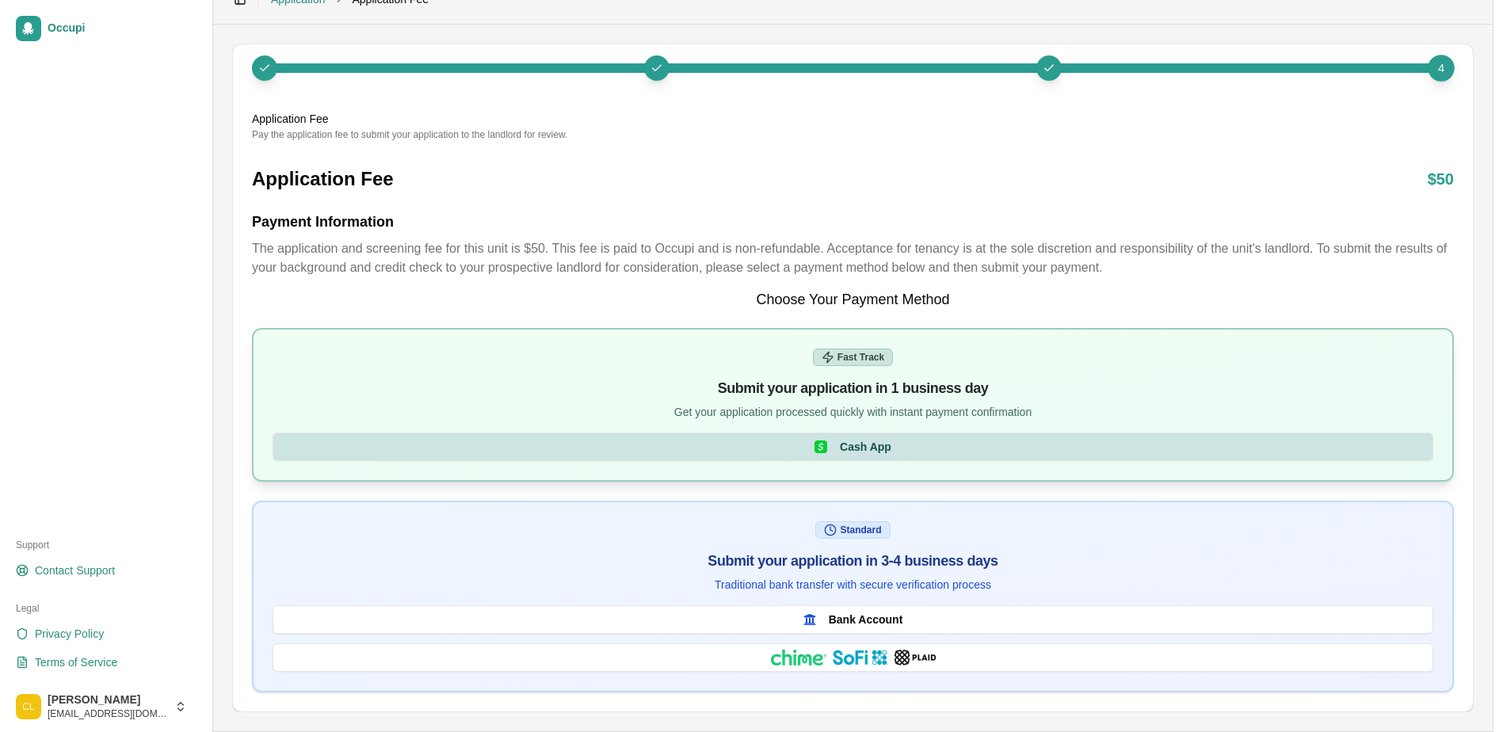
click at [834, 445] on button "Cash App" at bounding box center [853, 447] width 1161 height 29
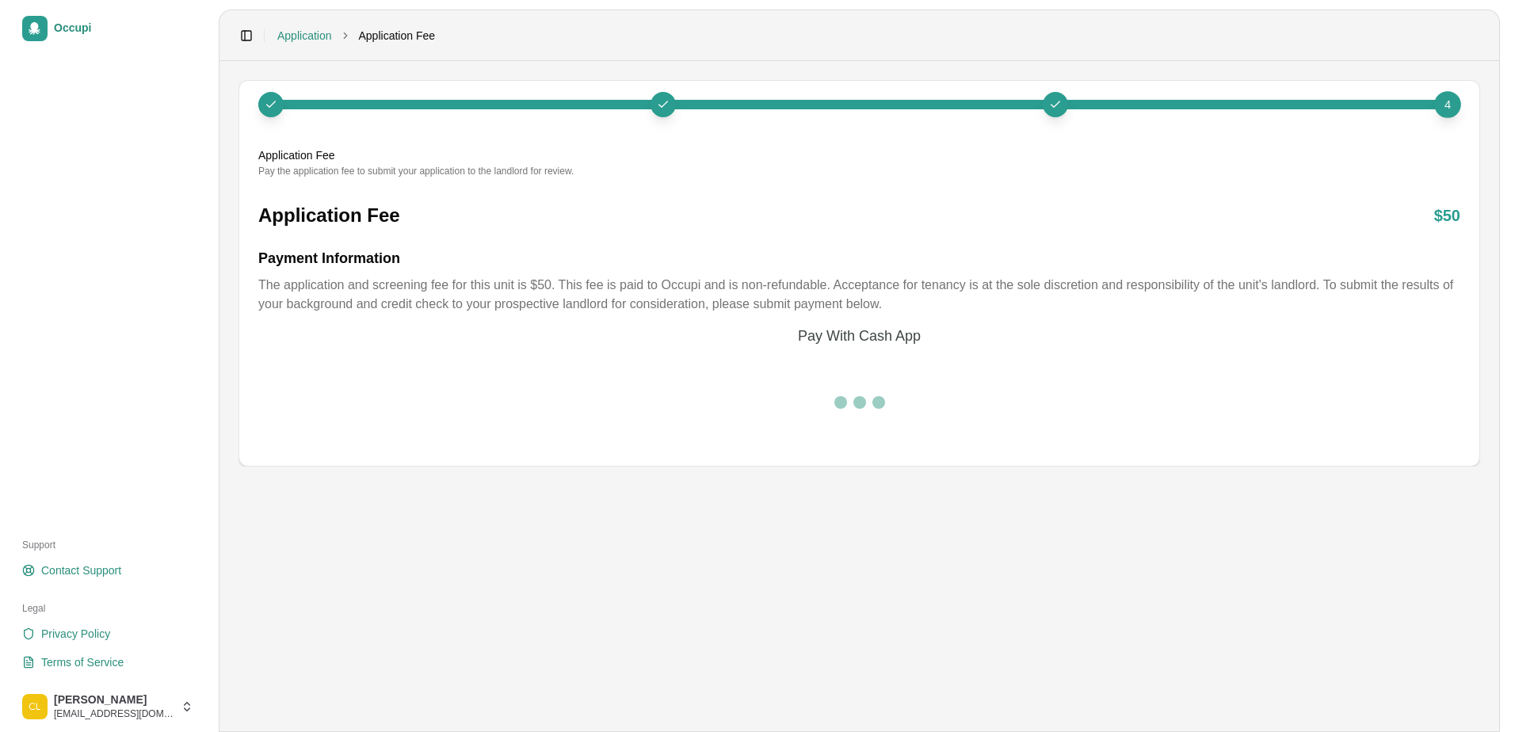
scroll to position [0, 0]
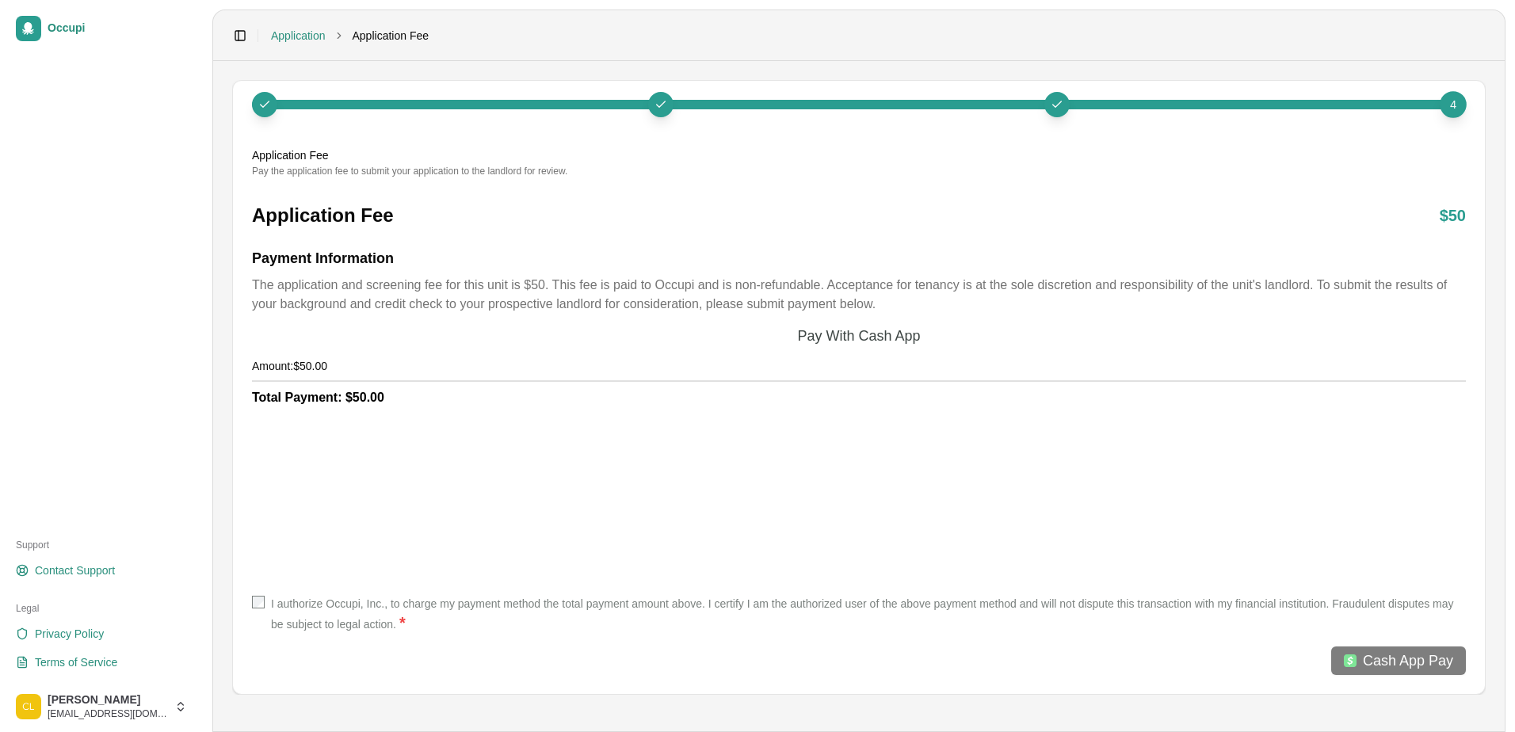
click at [258, 614] on div "I authorize Occupi, Inc., to charge my payment method the total payment amount …" at bounding box center [859, 615] width 1214 height 38
click at [1359, 663] on button "Cash App Pay" at bounding box center [1398, 661] width 135 height 29
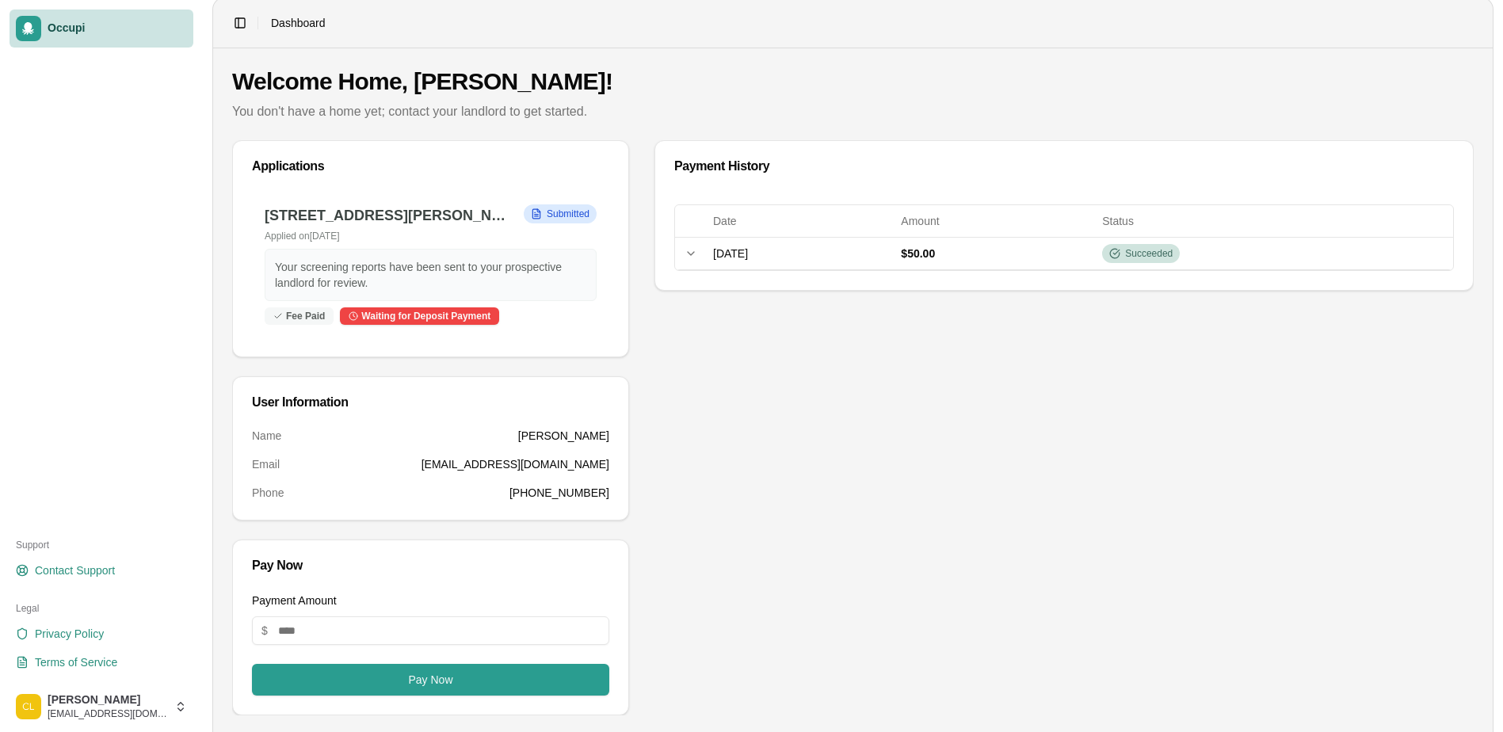
scroll to position [16, 0]
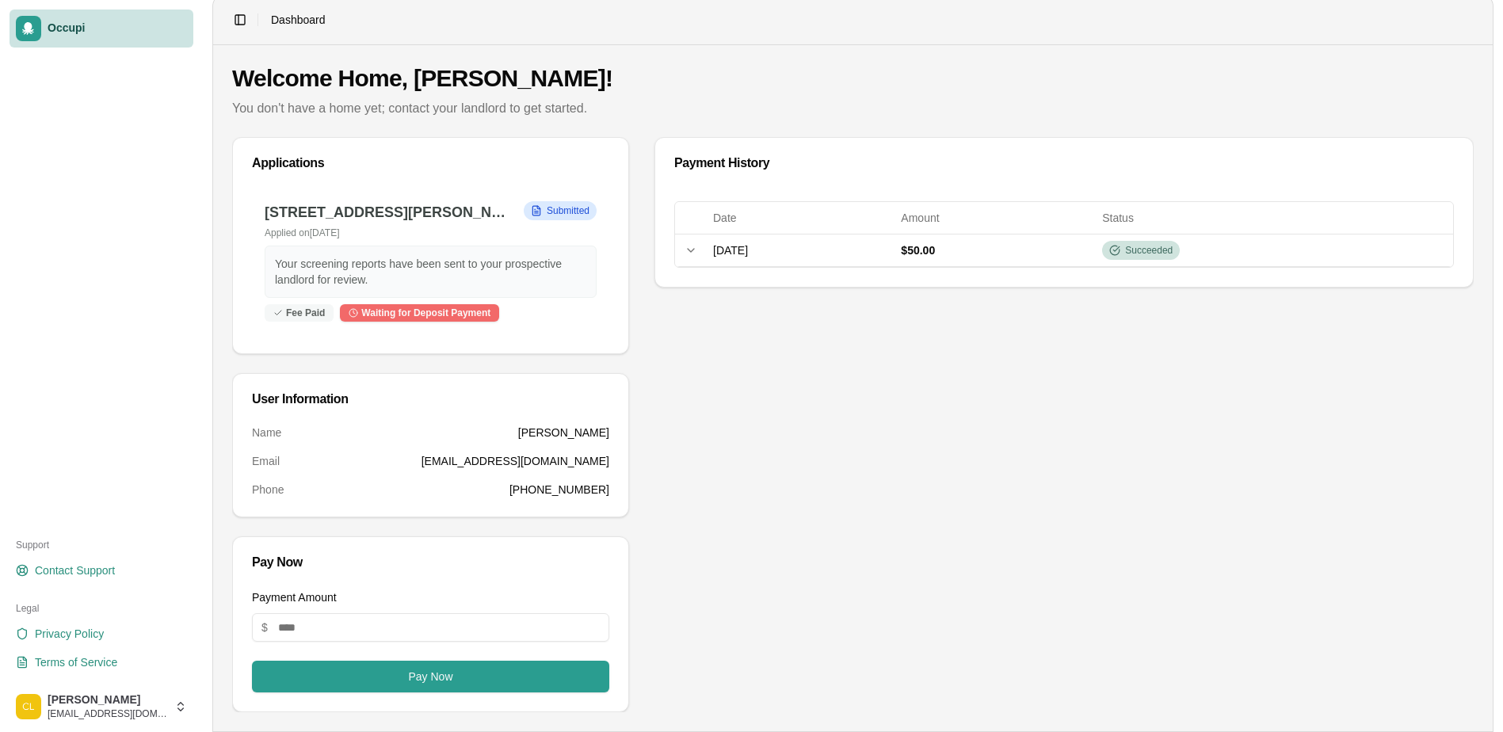
click at [361, 312] on div "Waiting for Deposit Payment" at bounding box center [419, 312] width 159 height 17
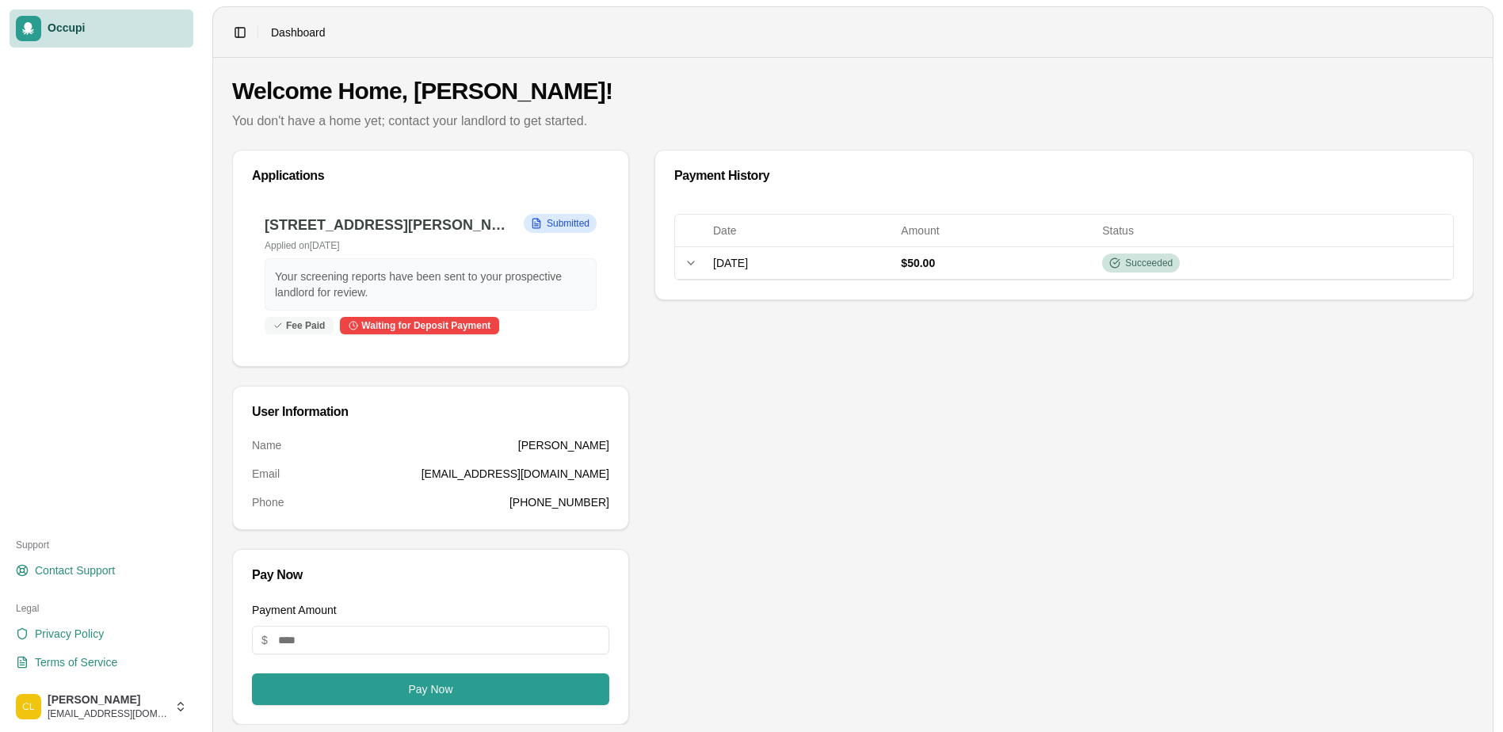
scroll to position [0, 0]
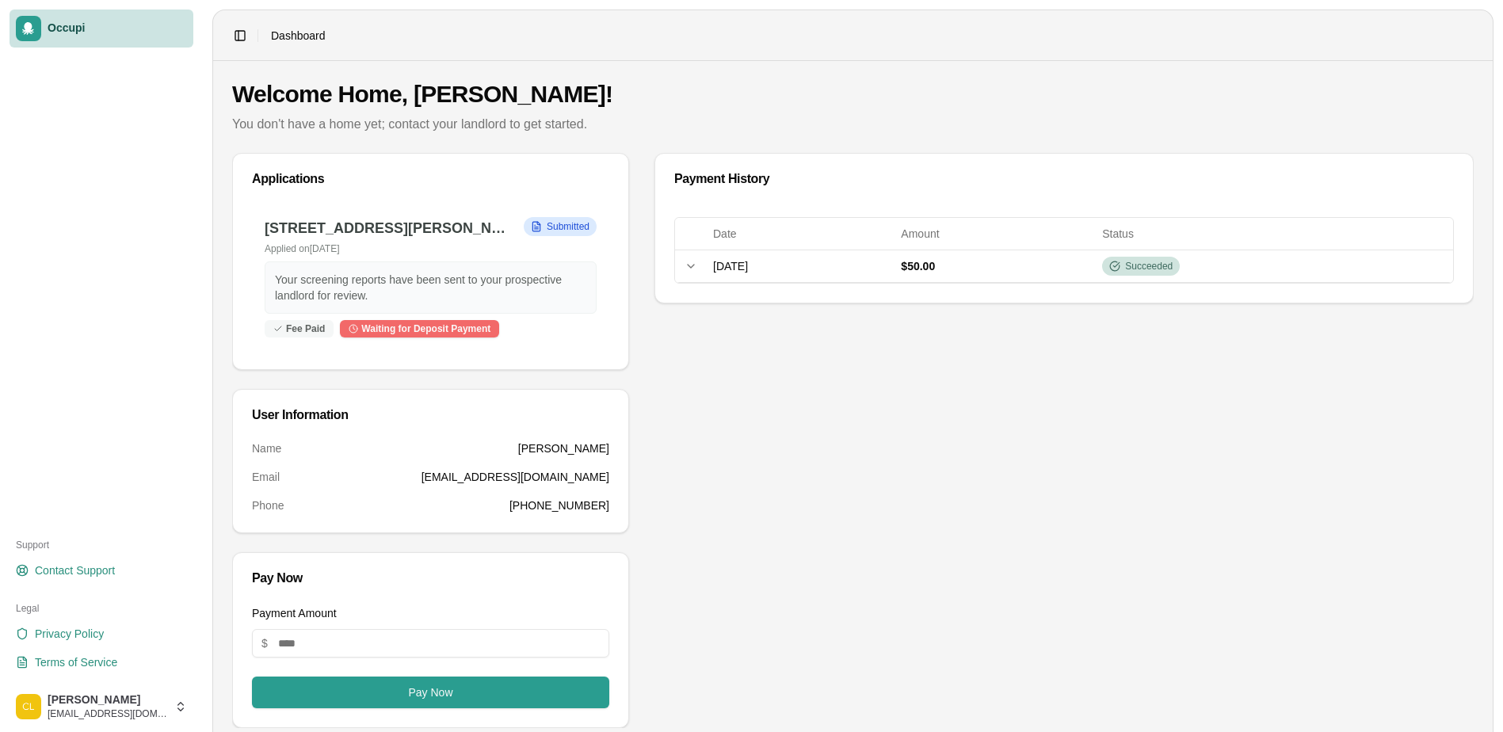
click at [380, 329] on div "Waiting for Deposit Payment" at bounding box center [419, 328] width 159 height 17
click at [559, 220] on span "Submitted" at bounding box center [568, 226] width 43 height 13
click at [437, 332] on div "Waiting for Deposit Payment" at bounding box center [419, 328] width 159 height 17
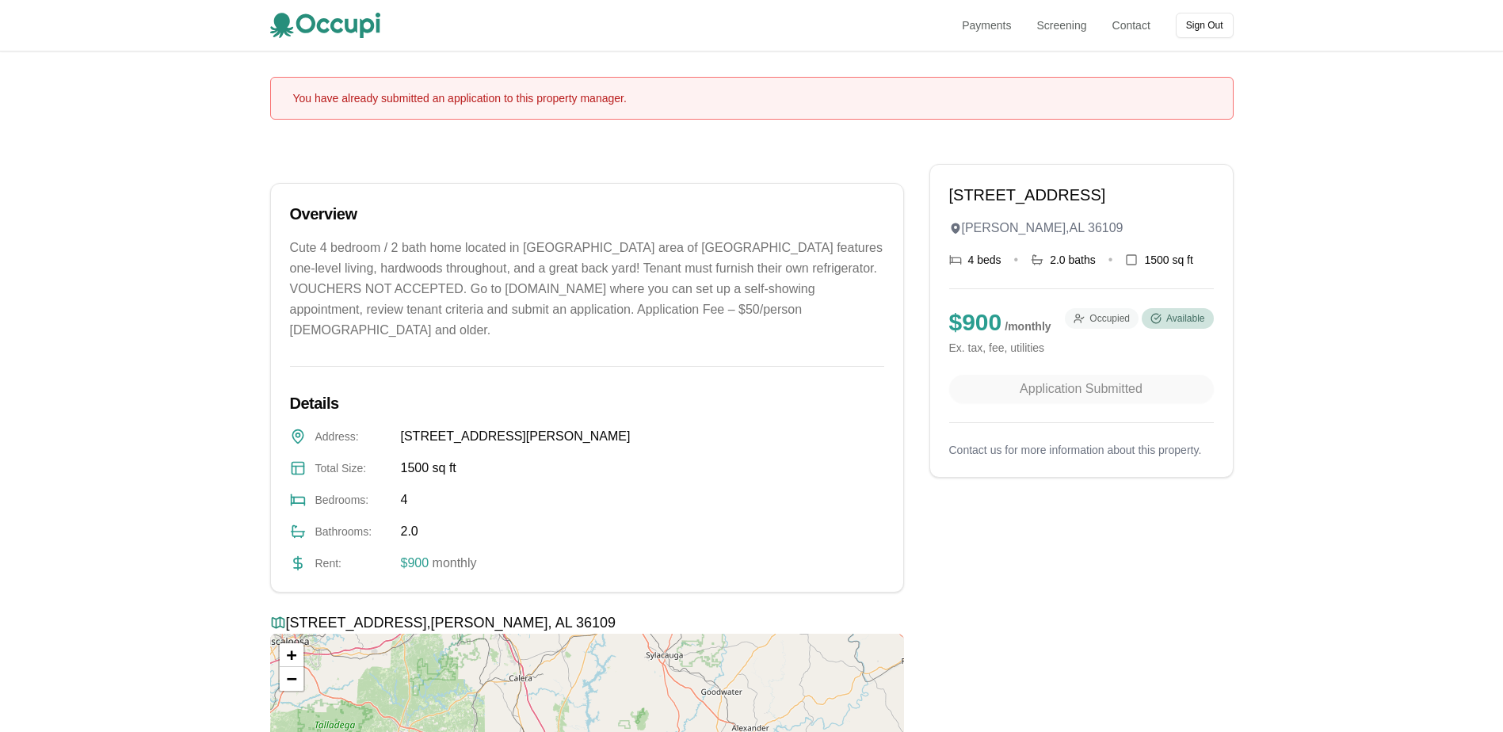
click at [438, 247] on p "Cute 4 bedroom / 2 bath home located in Forest Hills area of Montgomery feature…" at bounding box center [587, 289] width 594 height 103
click at [1166, 325] on span "Available" at bounding box center [1185, 318] width 38 height 13
click at [1067, 35] on nav "Payments Screening Contact Sign Out" at bounding box center [1097, 25] width 271 height 25
click at [1067, 28] on link "Screening" at bounding box center [1062, 25] width 50 height 16
click at [1155, 403] on div "Application Submitted" at bounding box center [1081, 389] width 265 height 29
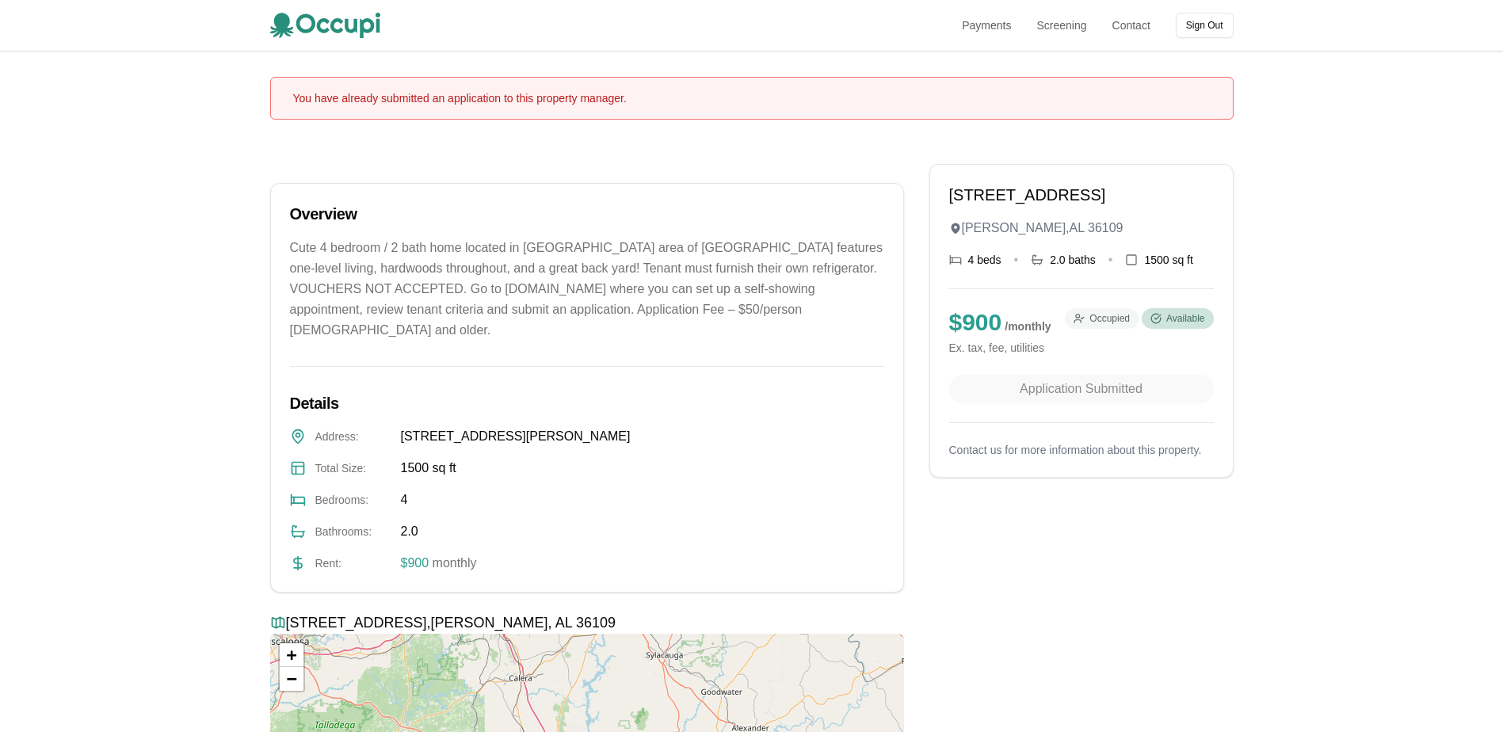
click at [989, 36] on nav "Payments Screening Contact Sign Out" at bounding box center [1097, 25] width 271 height 25
click at [992, 29] on link "Payments" at bounding box center [986, 25] width 49 height 16
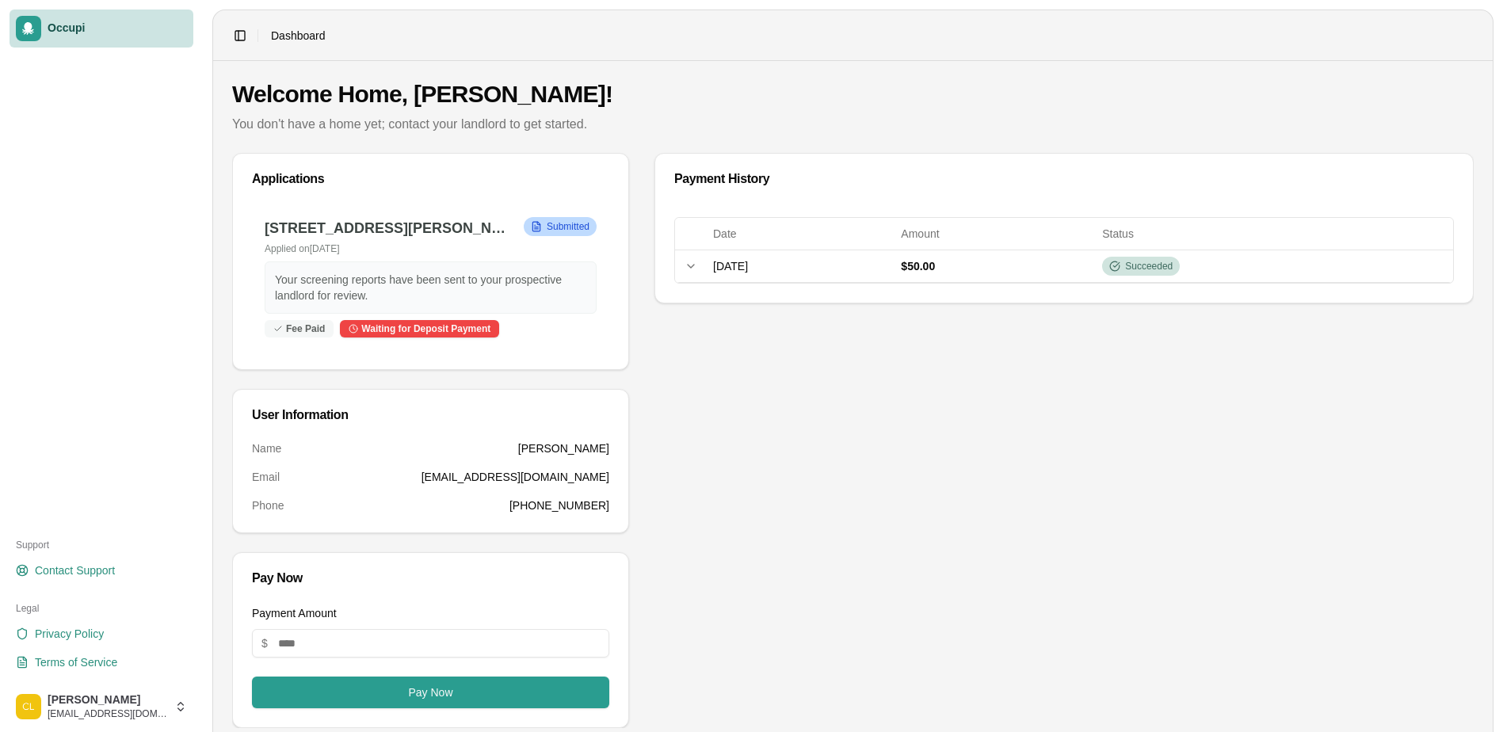
click at [556, 226] on span "Submitted" at bounding box center [568, 226] width 43 height 13
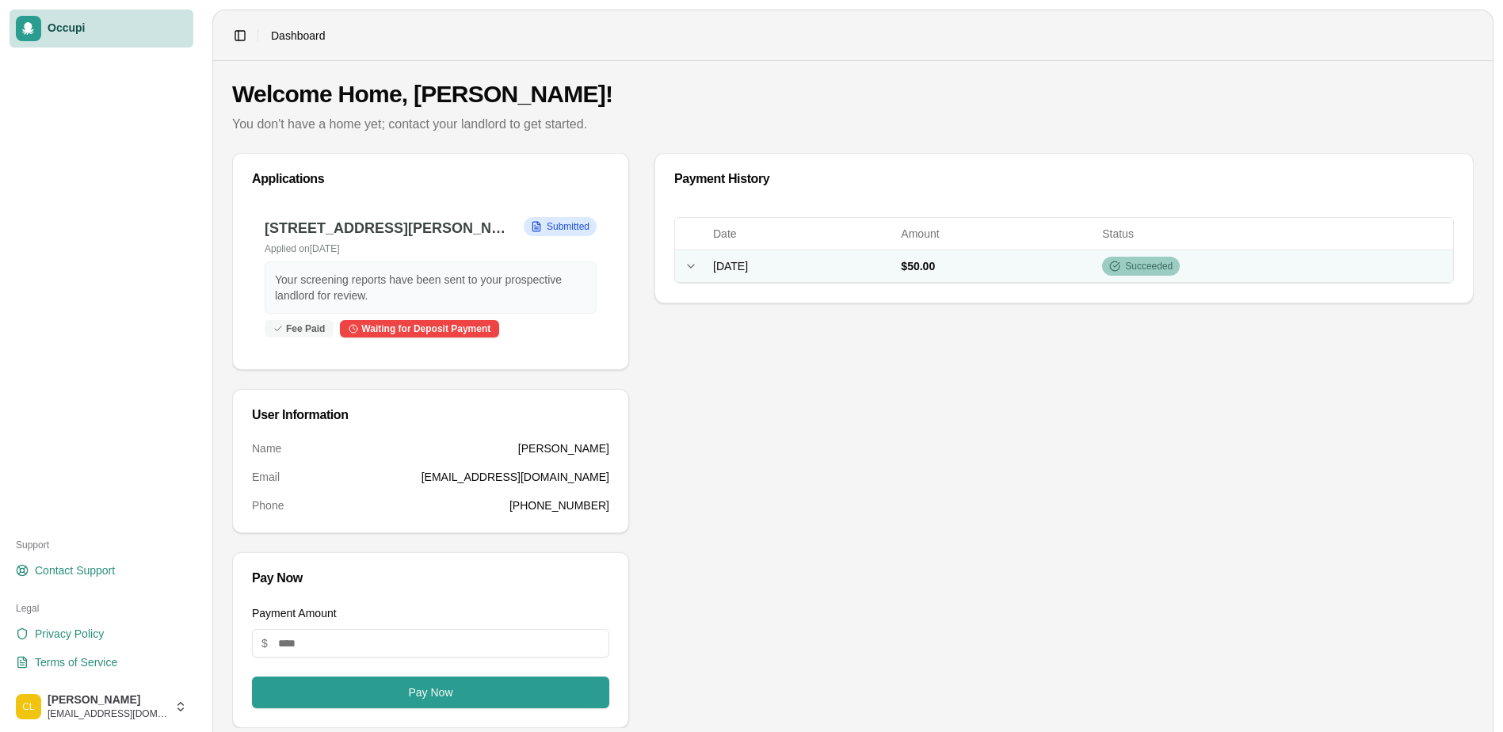
click at [1180, 274] on div "Succeeded" at bounding box center [1141, 266] width 78 height 19
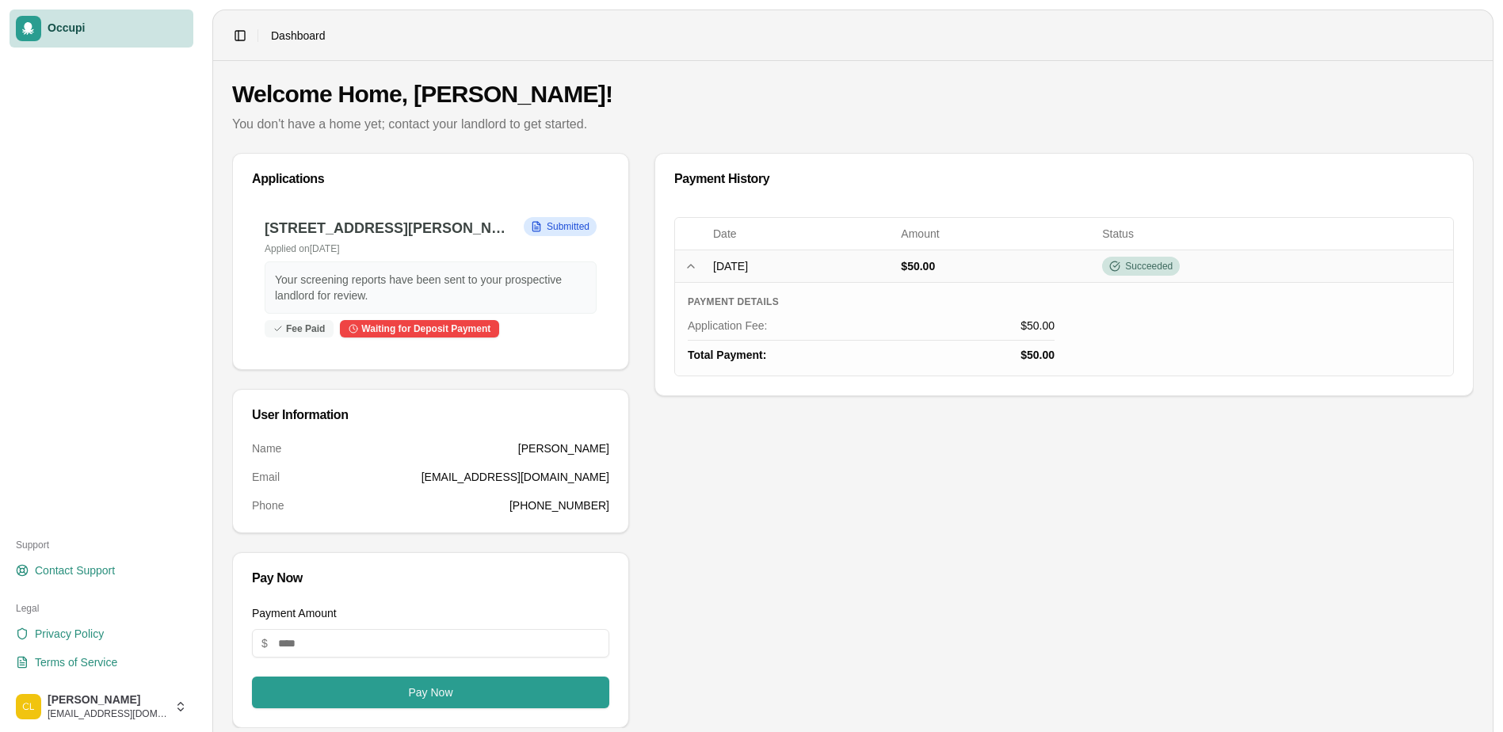
click at [911, 436] on div "Payment History Expand Date Amount Status Collapse row [DATE] $50.00 Succeeded …" at bounding box center [1064, 440] width 819 height 575
click at [699, 269] on div "Collapse row" at bounding box center [691, 266] width 19 height 13
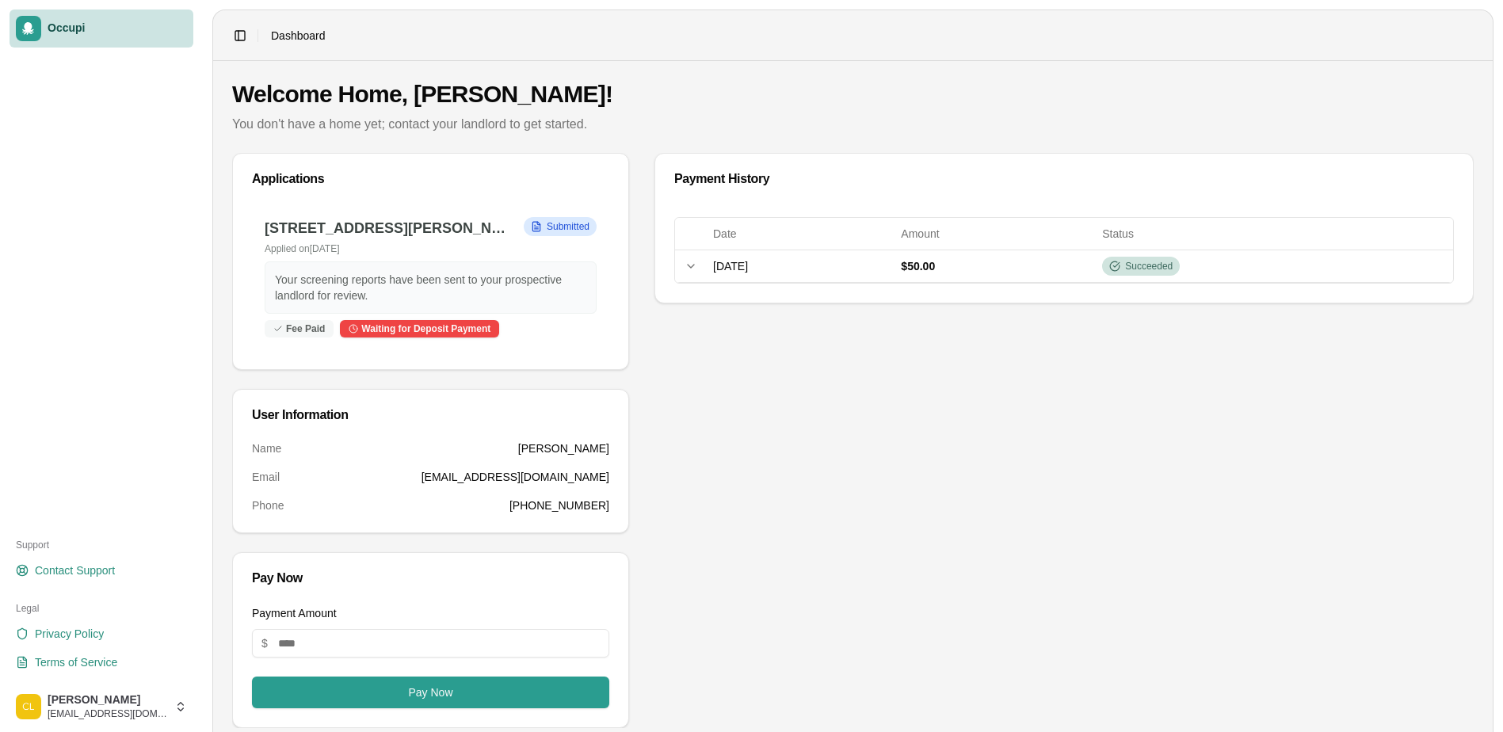
click at [317, 39] on span "Dashboard" at bounding box center [298, 36] width 55 height 16
click at [235, 38] on button "Toggle Sidebar" at bounding box center [240, 36] width 22 height 22
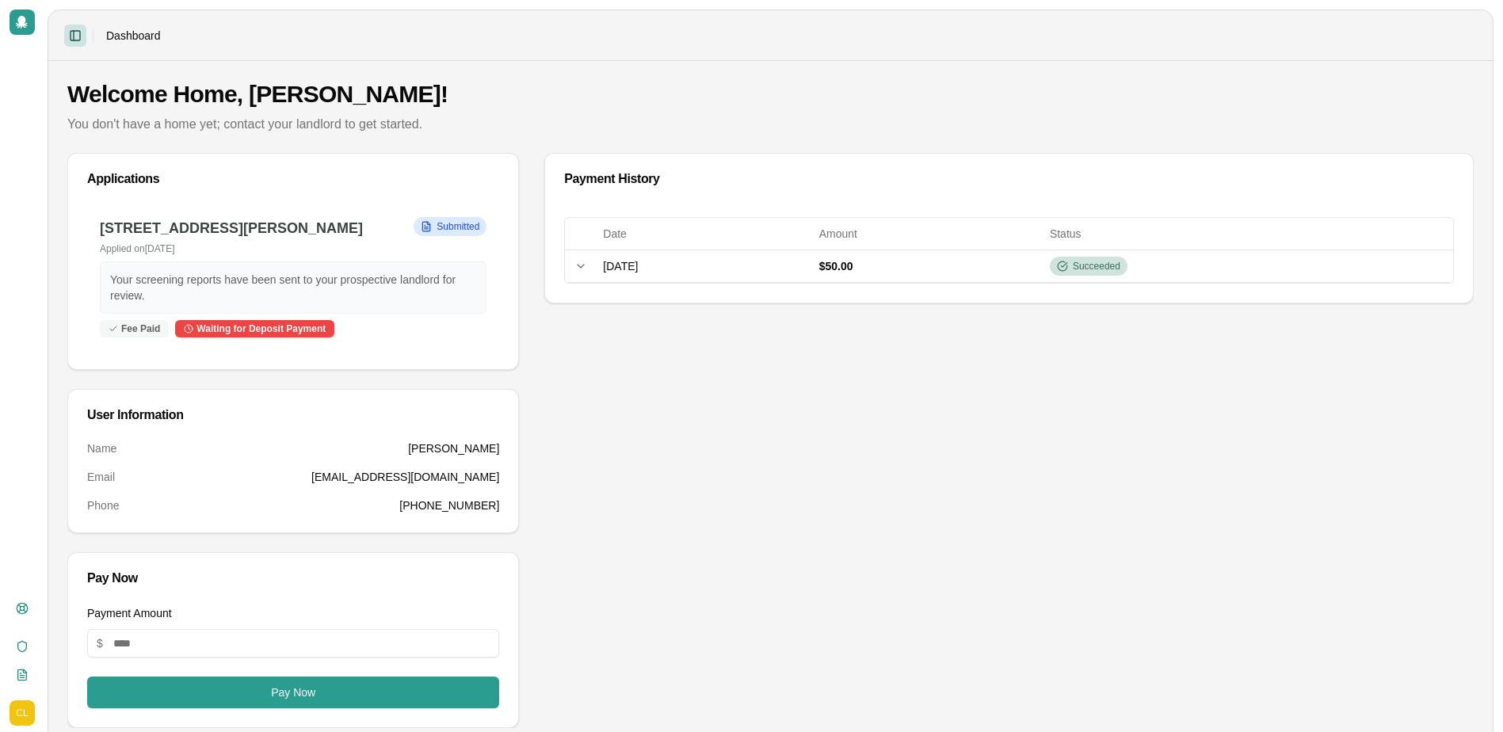
click at [75, 32] on button "Toggle Sidebar" at bounding box center [75, 36] width 22 height 22
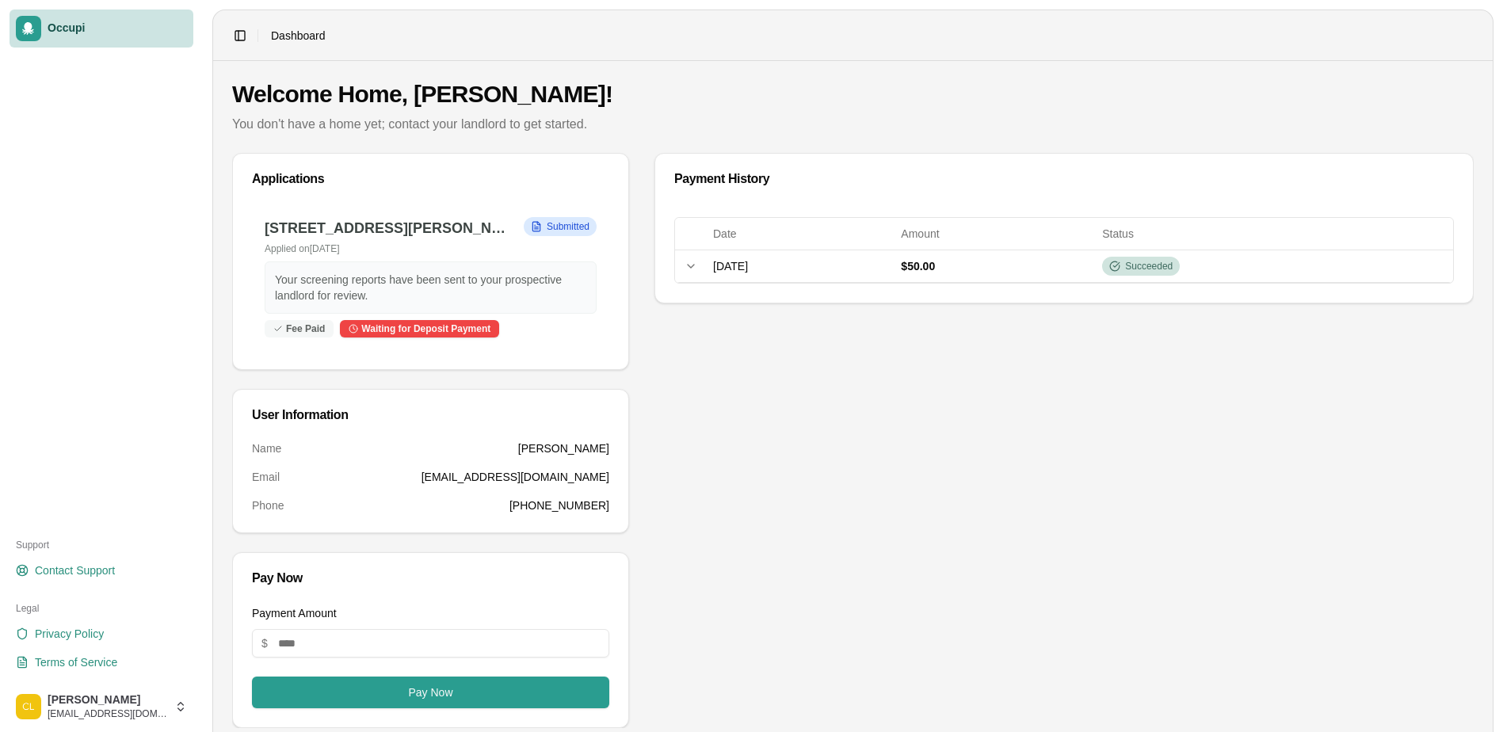
click at [29, 28] on icon at bounding box center [28, 28] width 12 height 13
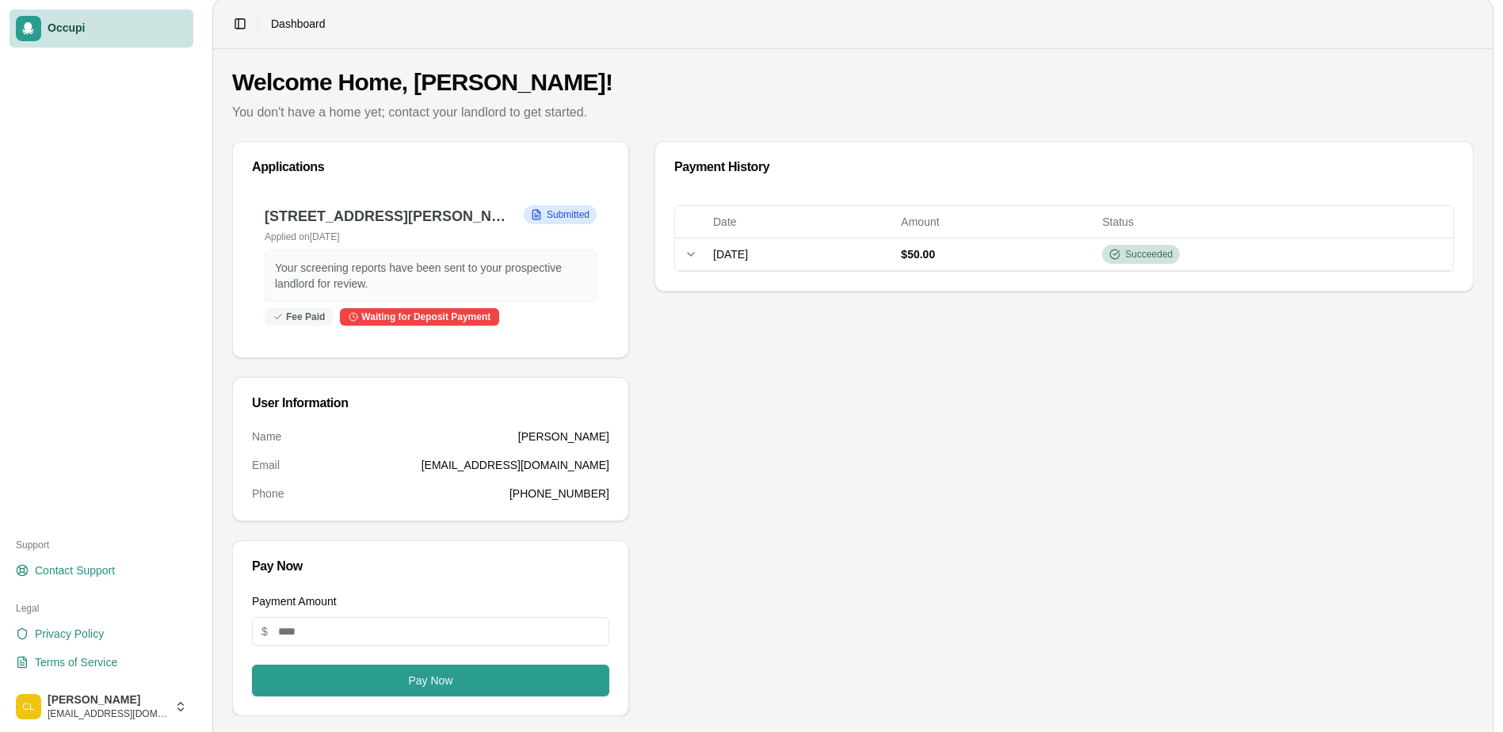
scroll to position [16, 0]
